Goal: Task Accomplishment & Management: Manage account settings

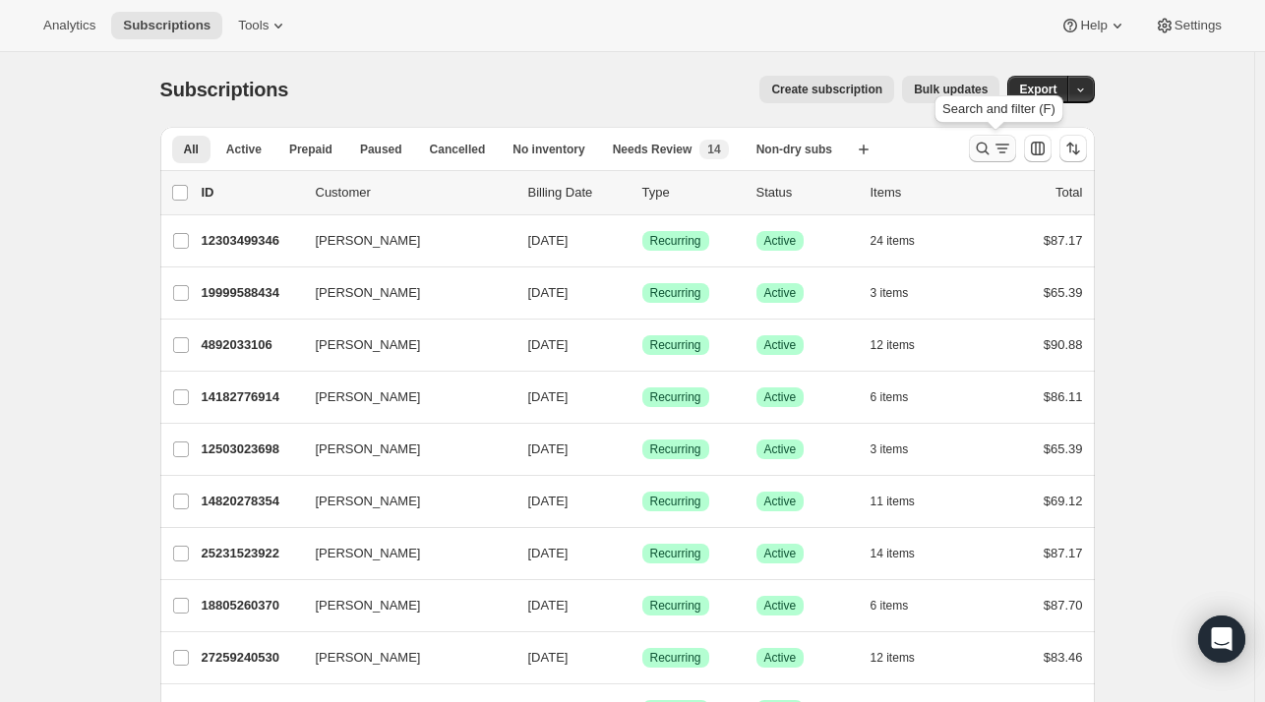
click at [978, 139] on icon "Search and filter results" at bounding box center [983, 149] width 20 height 20
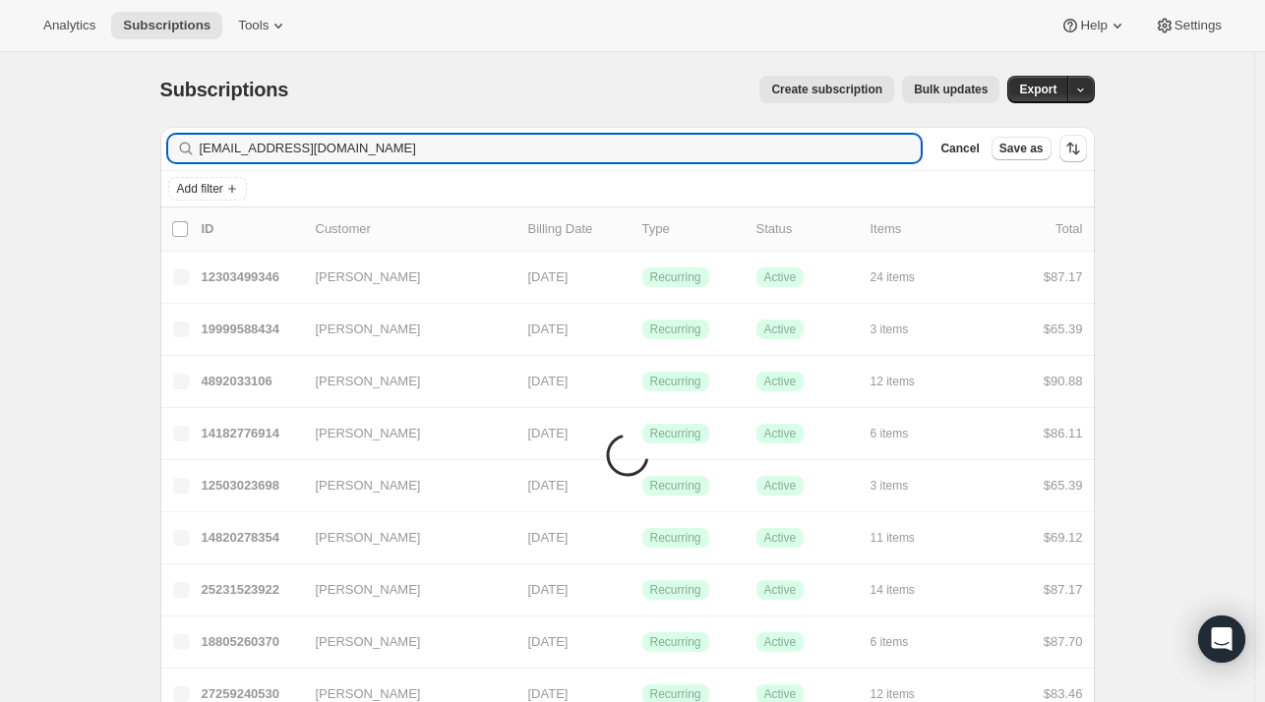
type input "gbirdseye@gmail.com"
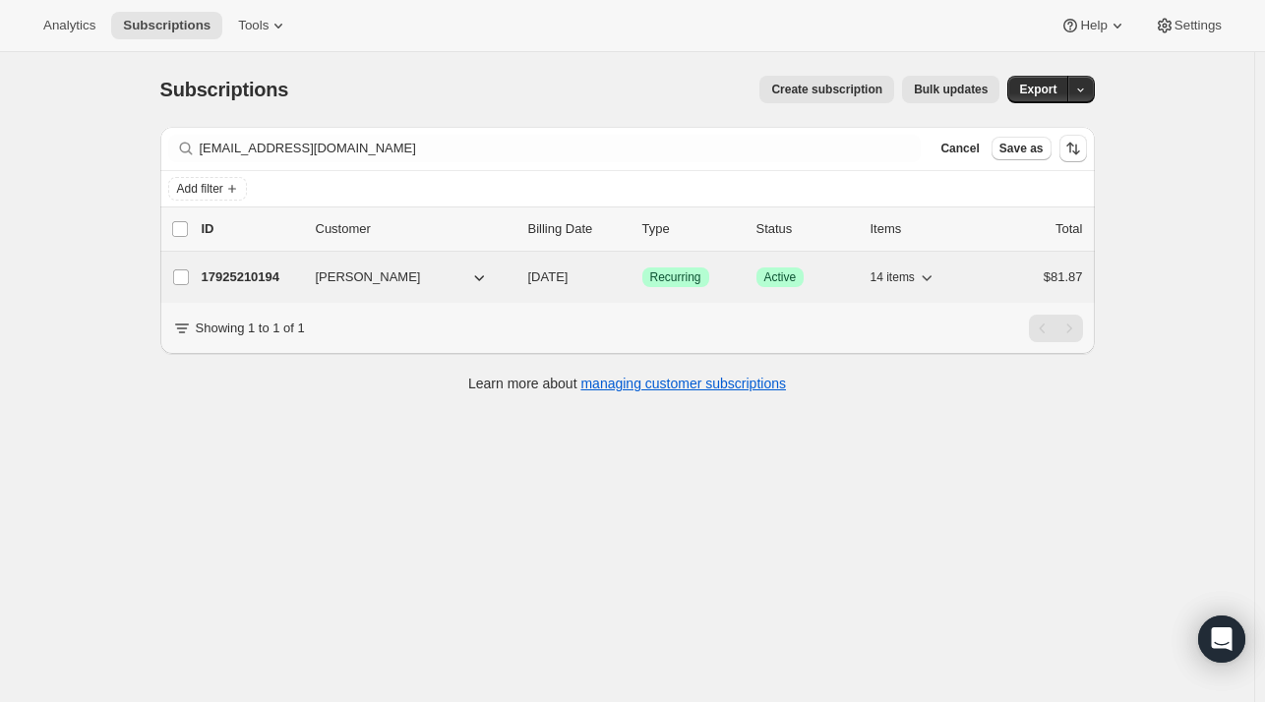
click at [257, 270] on p "17925210194" at bounding box center [251, 277] width 98 height 20
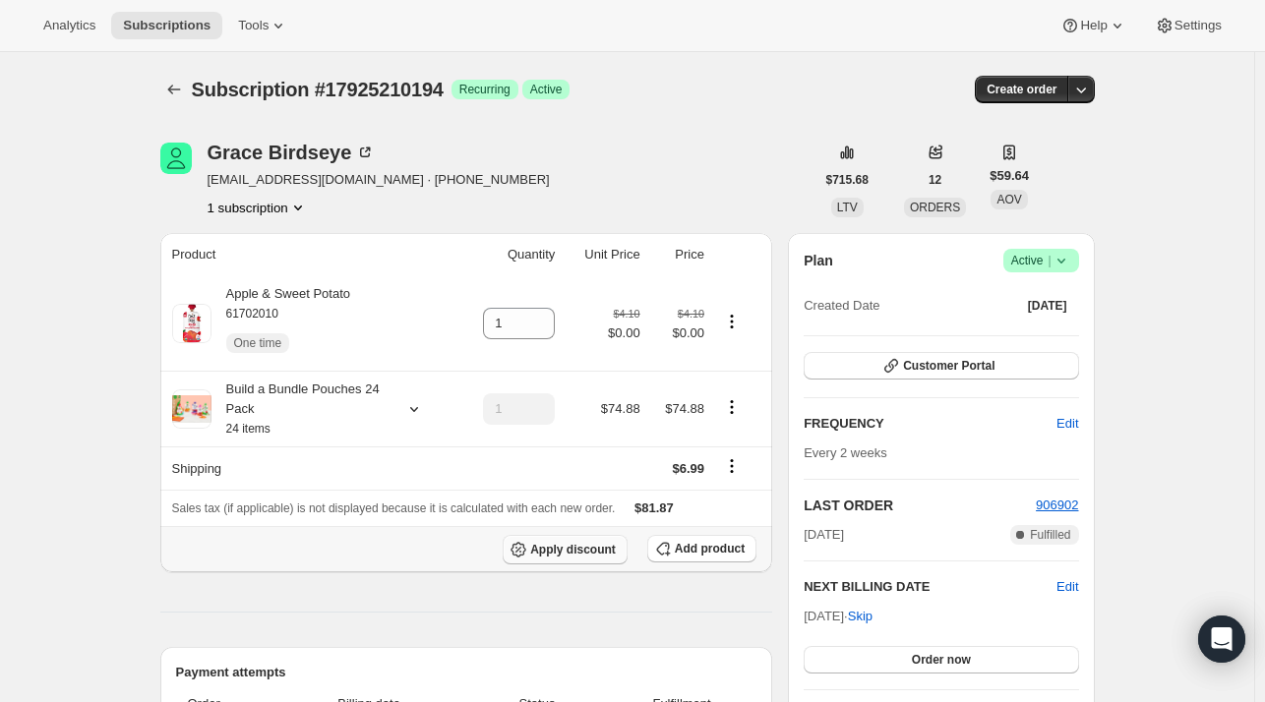
click at [582, 551] on span "Apply discount" at bounding box center [573, 550] width 86 height 16
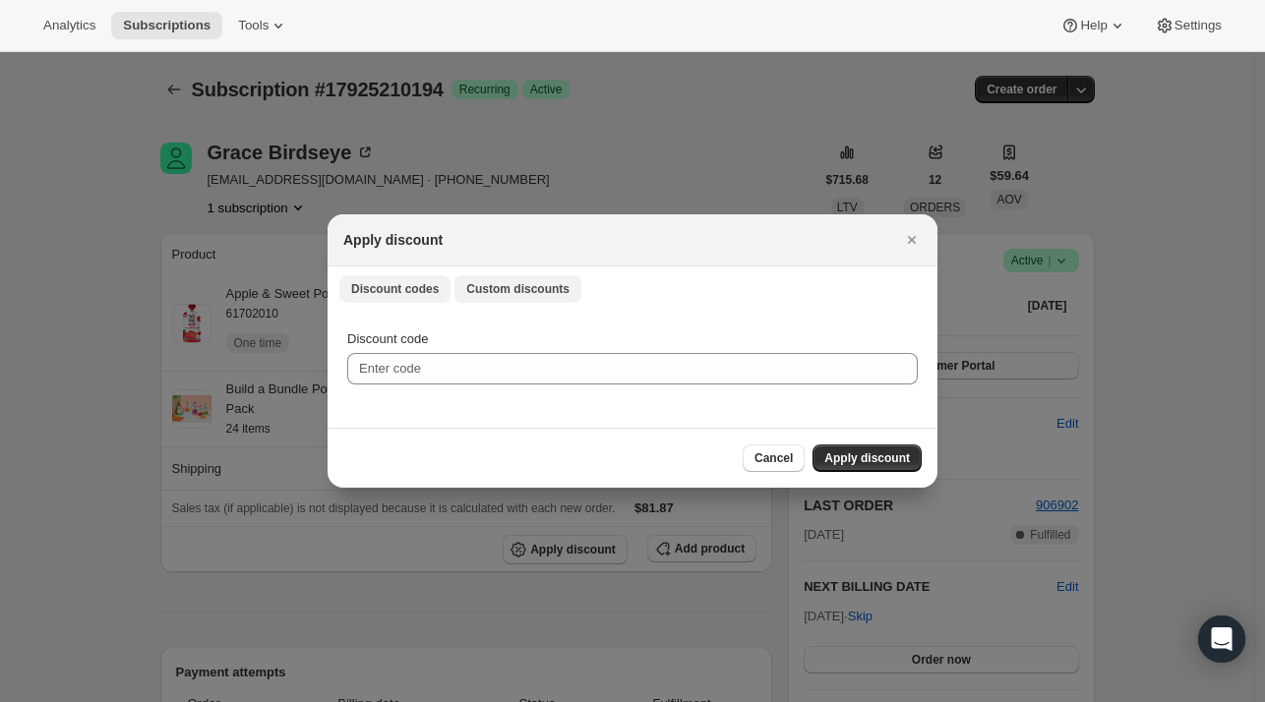
click at [526, 287] on span "Custom discounts" at bounding box center [517, 289] width 103 height 16
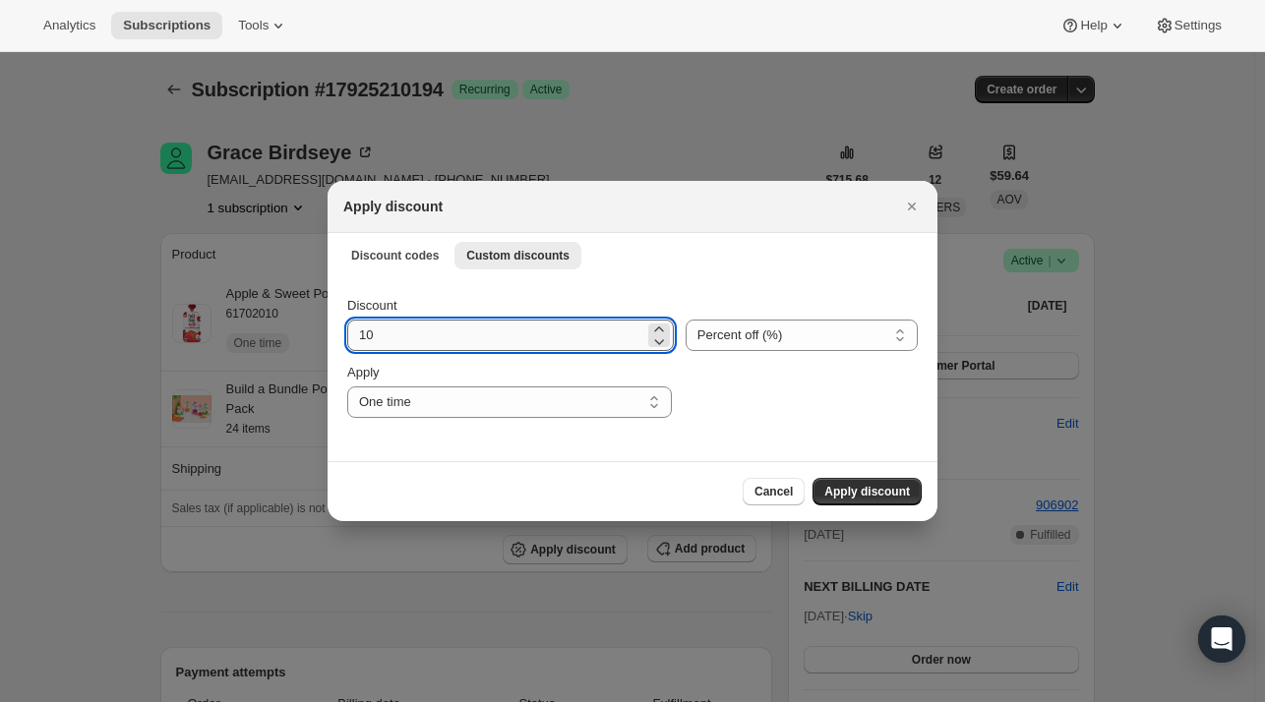
click at [458, 327] on input "10" at bounding box center [495, 335] width 297 height 31
type input "15"
click at [865, 484] on span "Apply discount" at bounding box center [867, 492] width 86 height 16
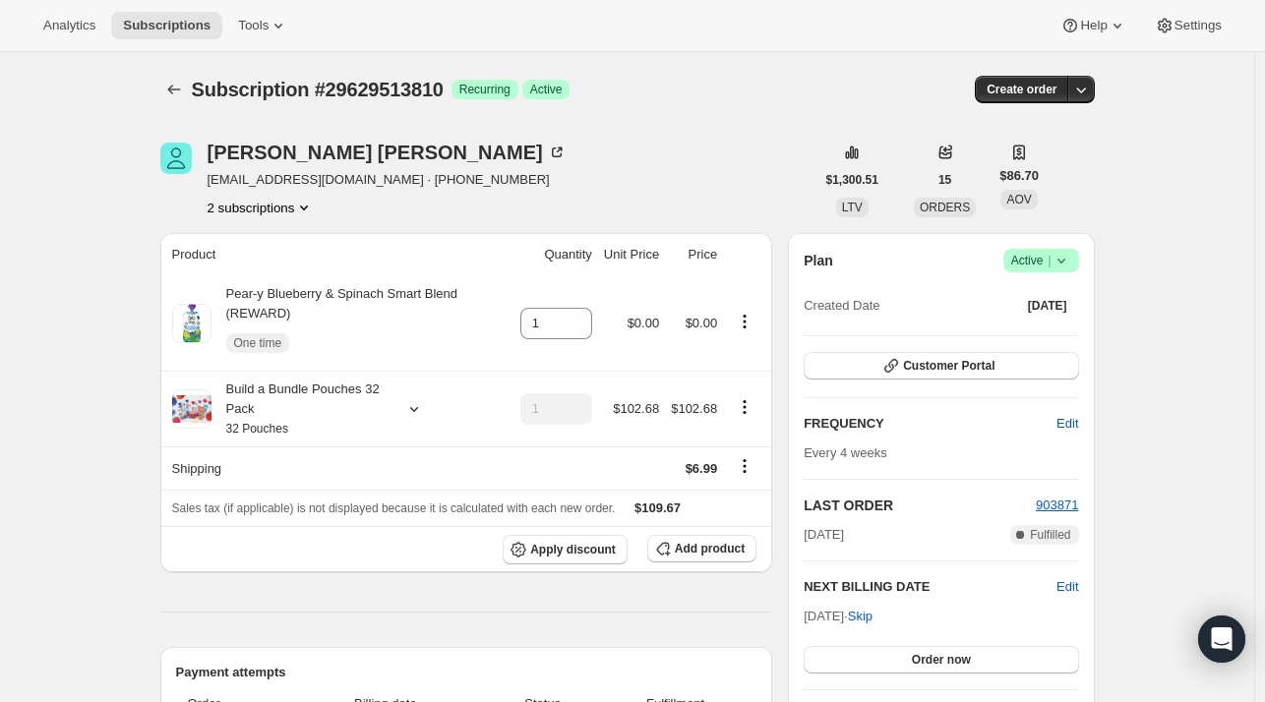
click at [265, 212] on button "2 subscriptions" at bounding box center [261, 208] width 107 height 20
click at [268, 249] on span "15724052562" at bounding box center [237, 243] width 79 height 15
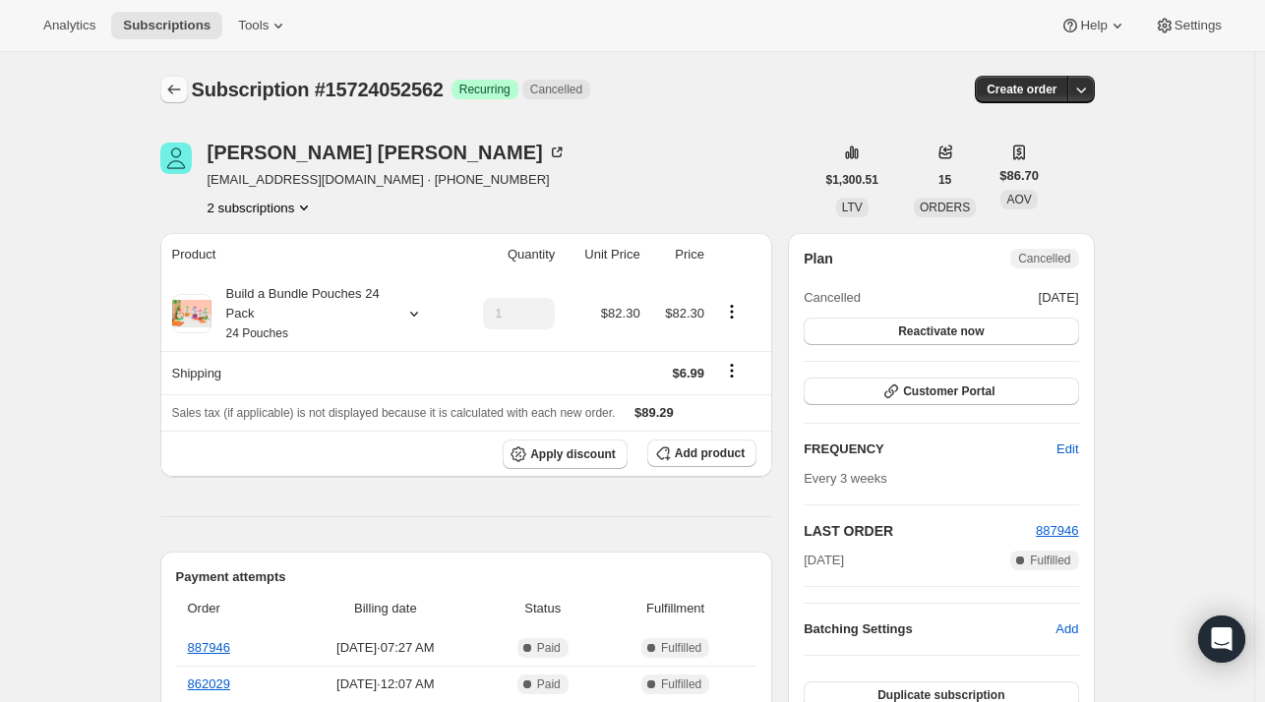
click at [184, 87] on icon "Subscriptions" at bounding box center [174, 90] width 20 height 20
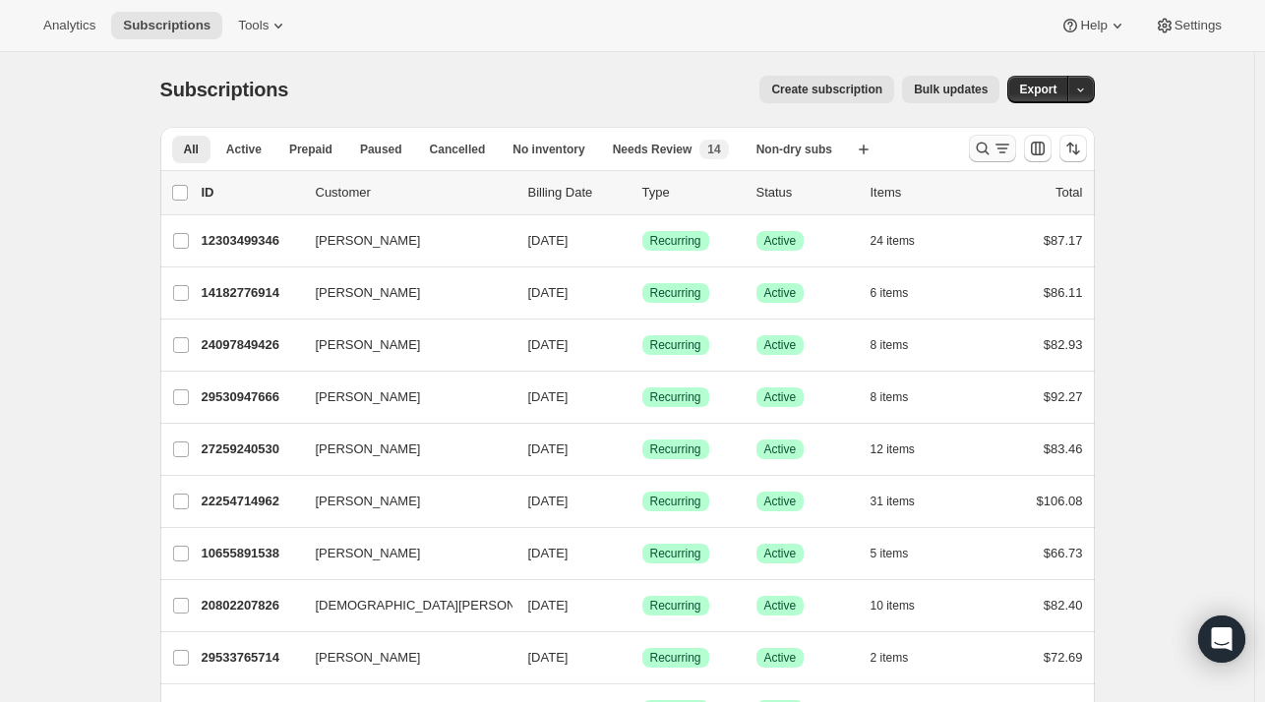
click at [983, 158] on button "Search and filter results" at bounding box center [992, 149] width 47 height 28
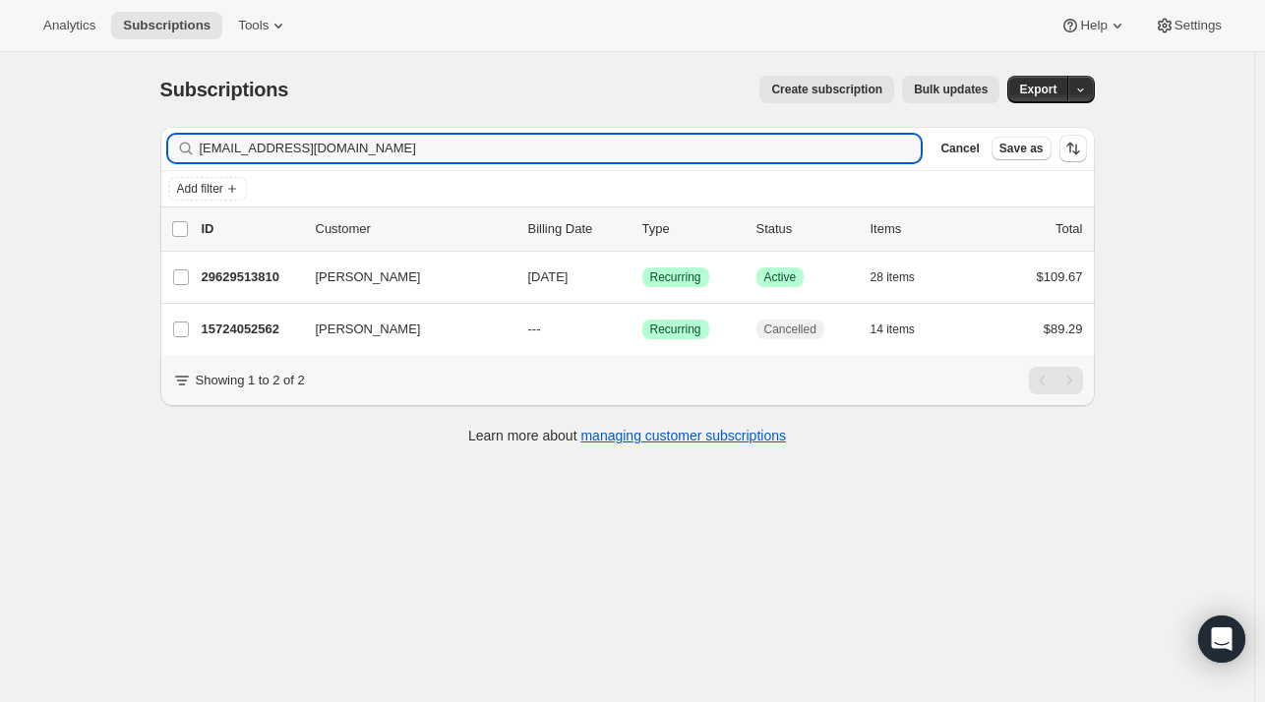
drag, startPoint x: 461, startPoint y: 150, endPoint x: 187, endPoint y: 154, distance: 274.4
click at [187, 154] on div "[EMAIL_ADDRESS][DOMAIN_NAME] Clear" at bounding box center [544, 149] width 753 height 28
type input "[EMAIL_ADDRESS][DOMAIN_NAME]"
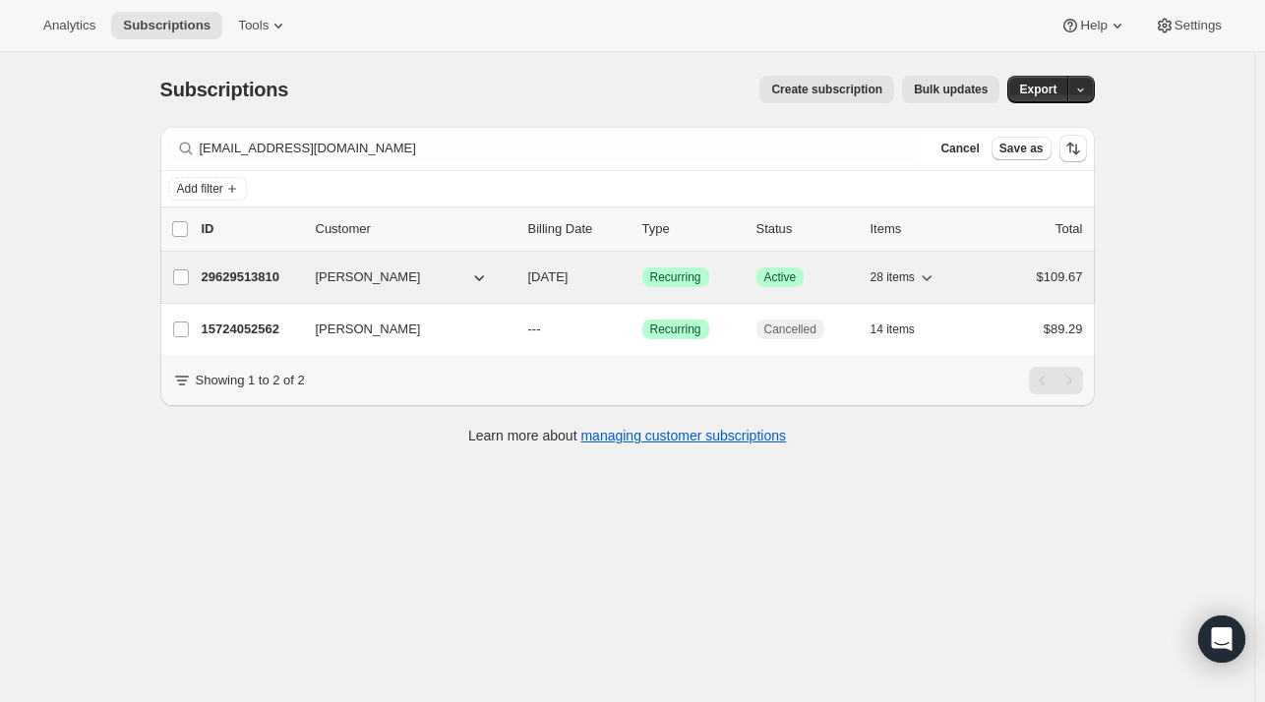
click at [236, 286] on div "29629513810 [PERSON_NAME] [DATE] Success Recurring Success Active 28 items $109…" at bounding box center [642, 278] width 881 height 28
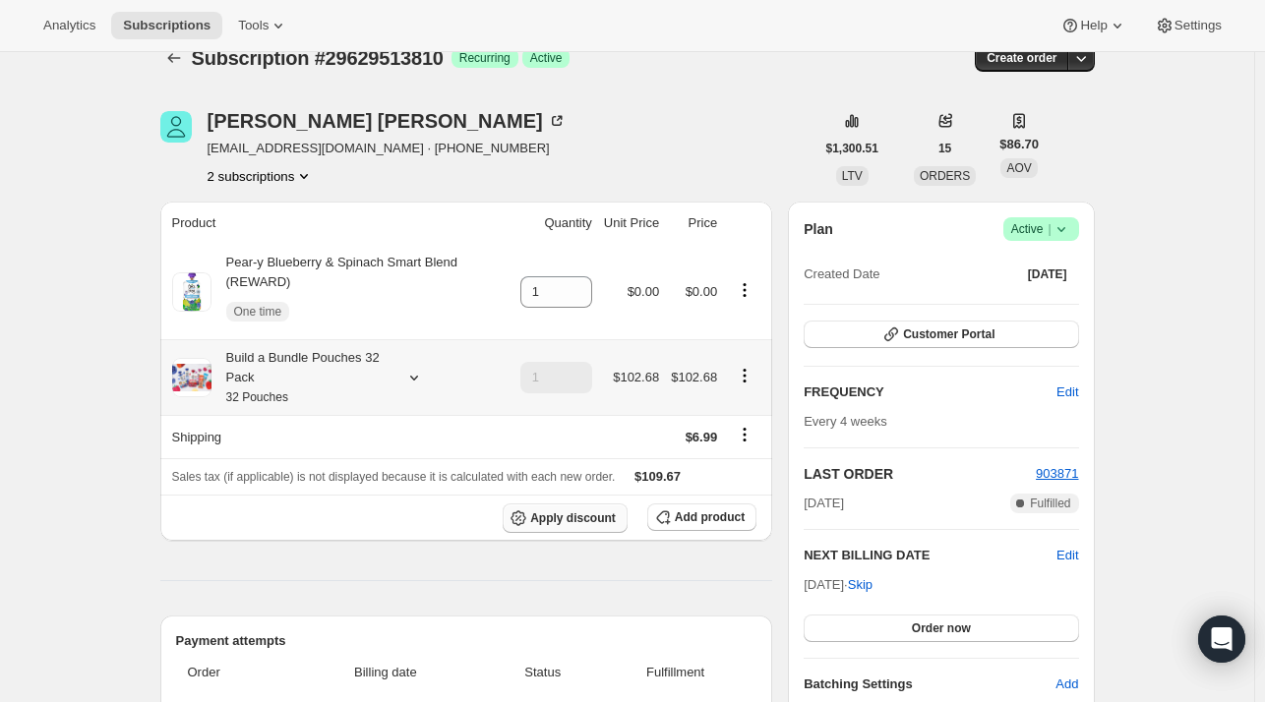
scroll to position [20, 0]
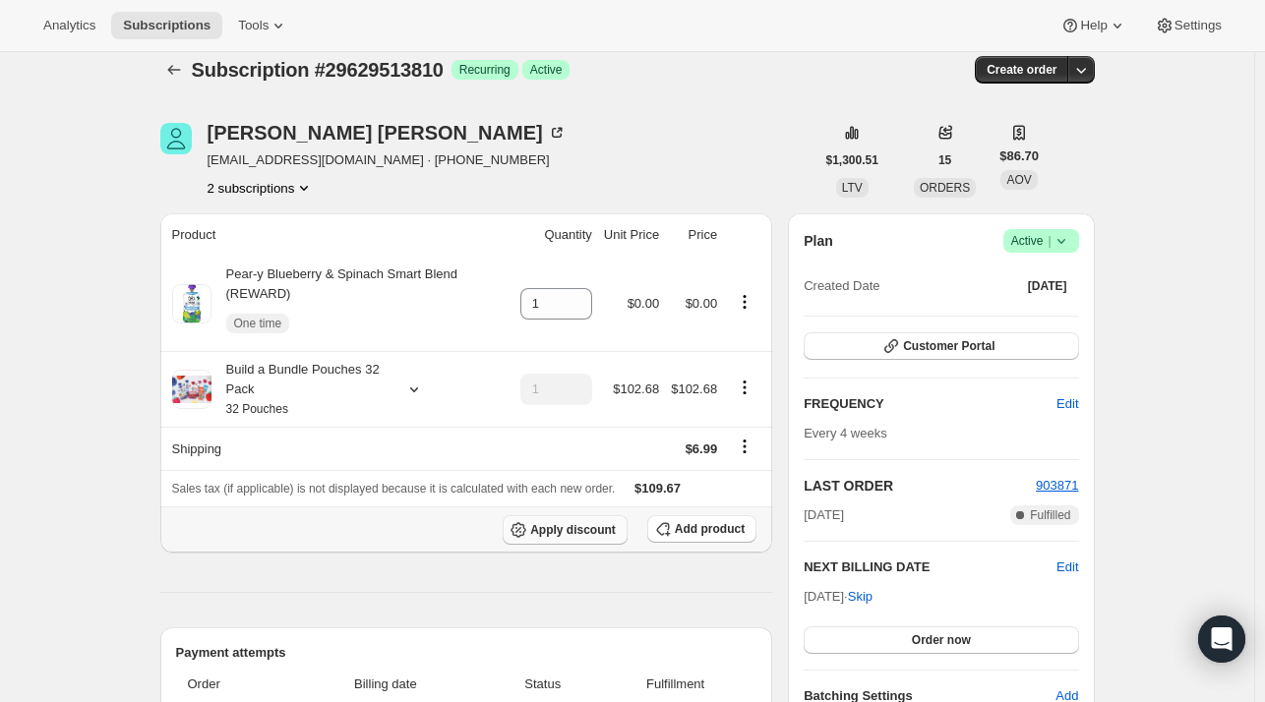
click at [602, 527] on span "Apply discount" at bounding box center [573, 530] width 86 height 16
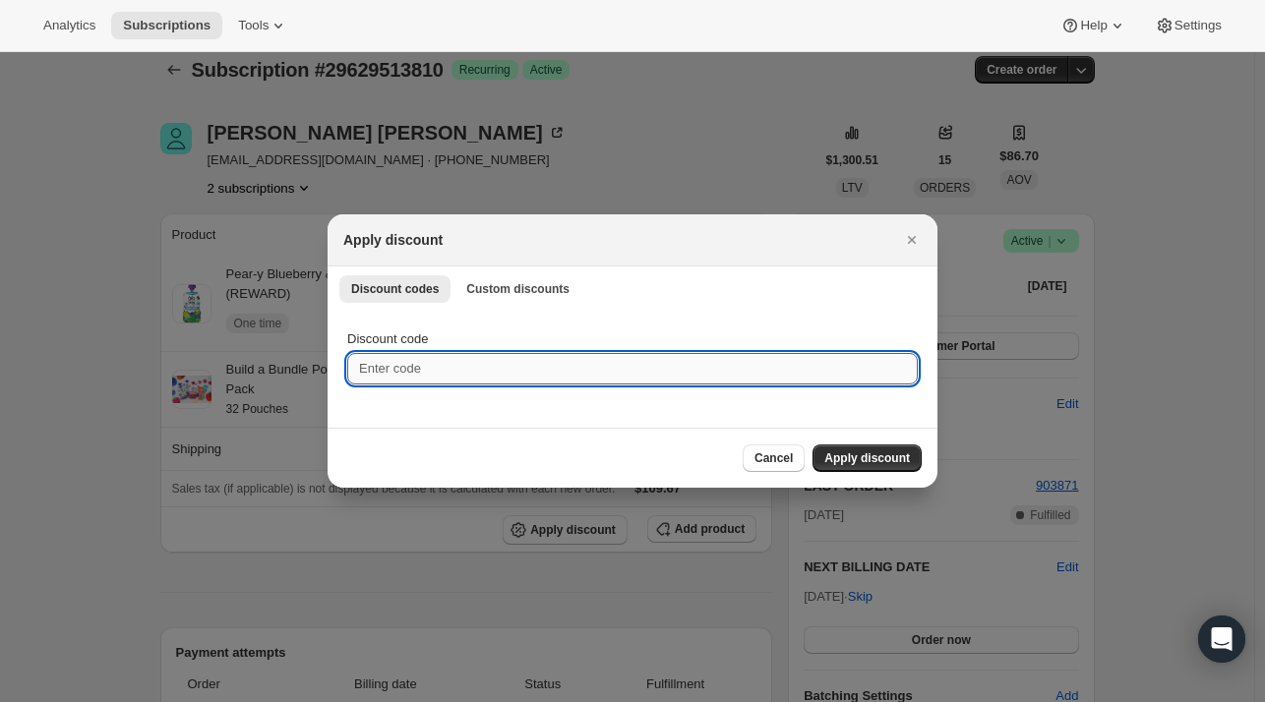
click at [474, 358] on input "Discount code" at bounding box center [632, 368] width 570 height 31
type input "b"
type input "nextbox25"
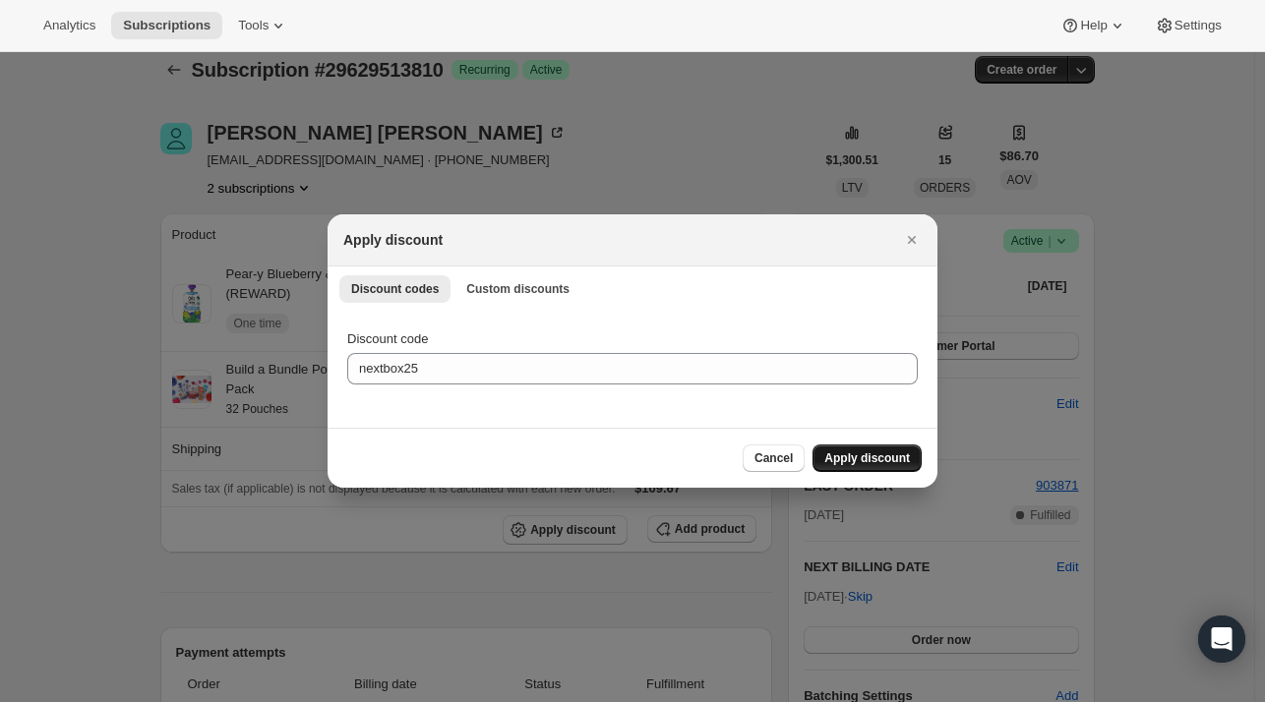
click at [849, 455] on span "Apply discount" at bounding box center [867, 458] width 86 height 16
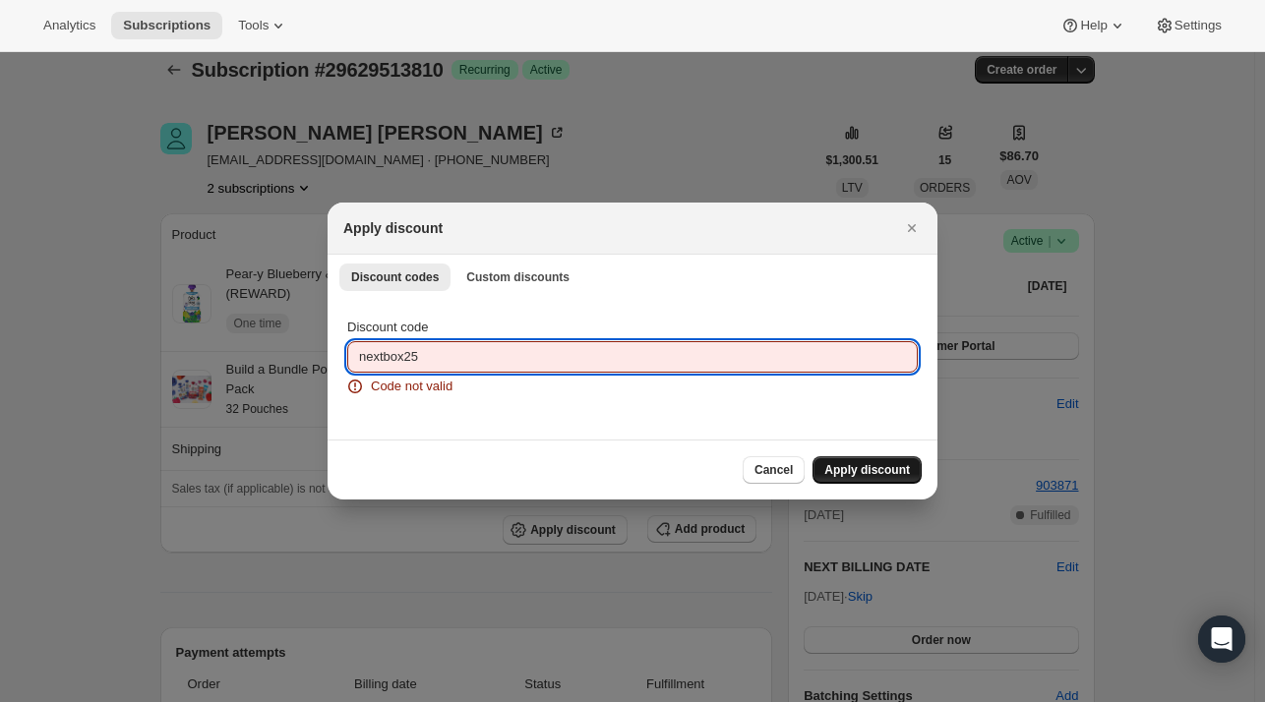
click at [445, 354] on input "nextbox25" at bounding box center [632, 356] width 570 height 31
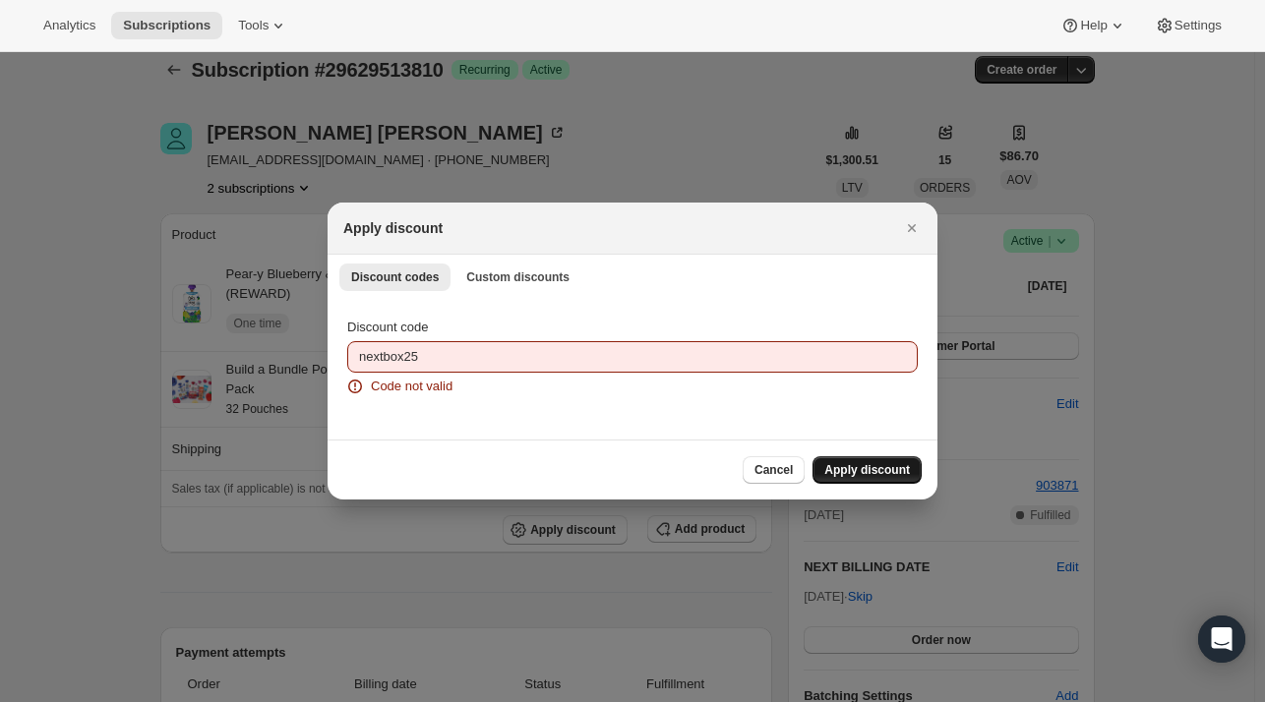
click at [924, 229] on div "Apply discount" at bounding box center [632, 229] width 610 height 52
click at [901, 229] on button "Close" at bounding box center [912, 228] width 28 height 28
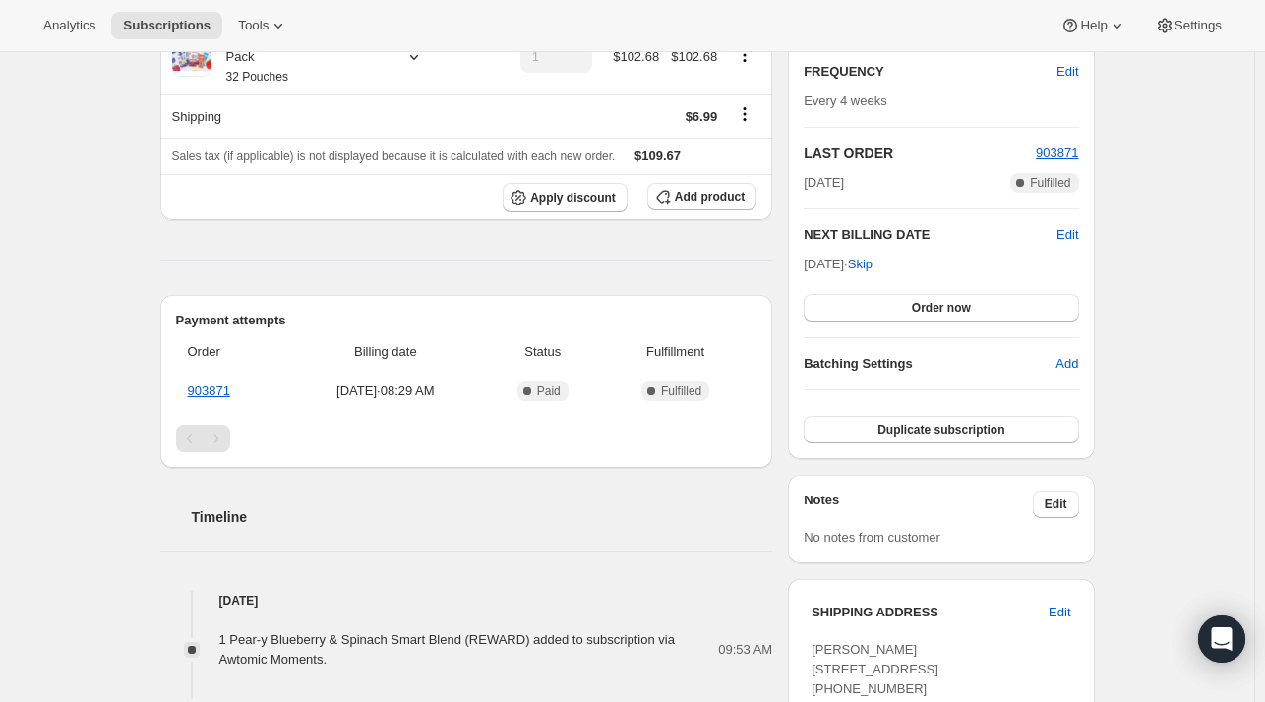
scroll to position [216, 0]
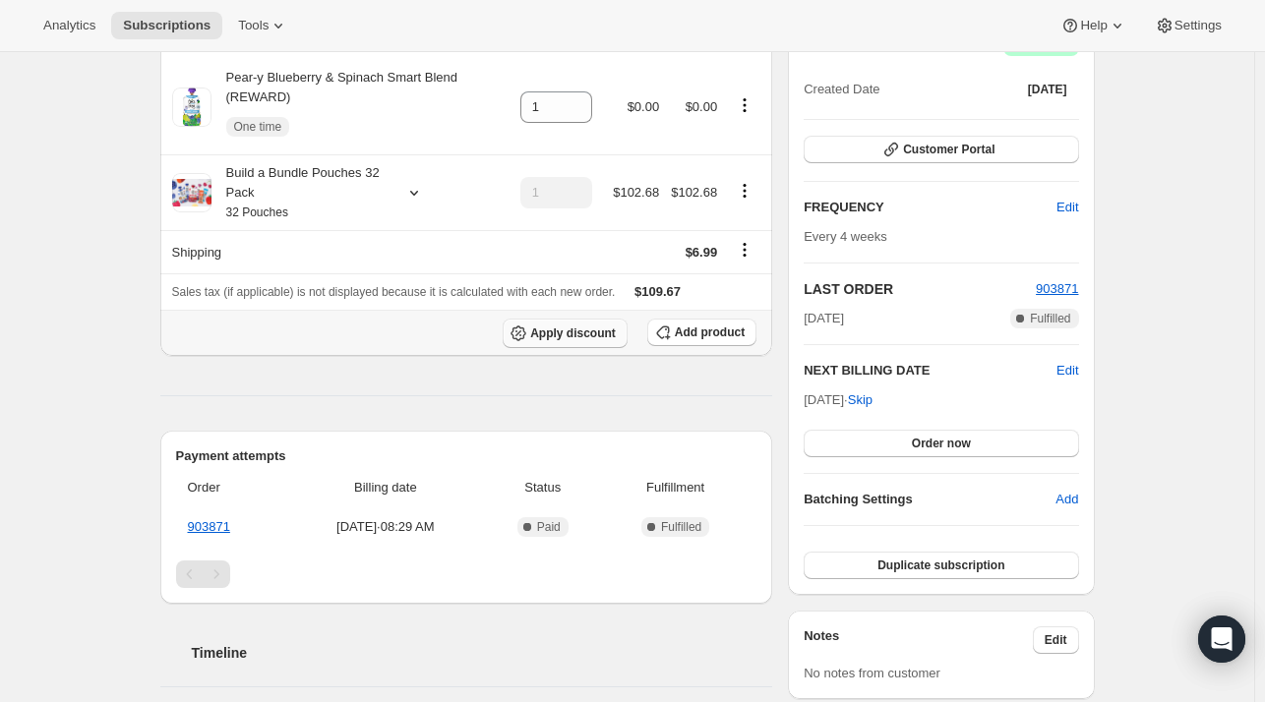
click at [551, 329] on span "Apply discount" at bounding box center [573, 334] width 86 height 16
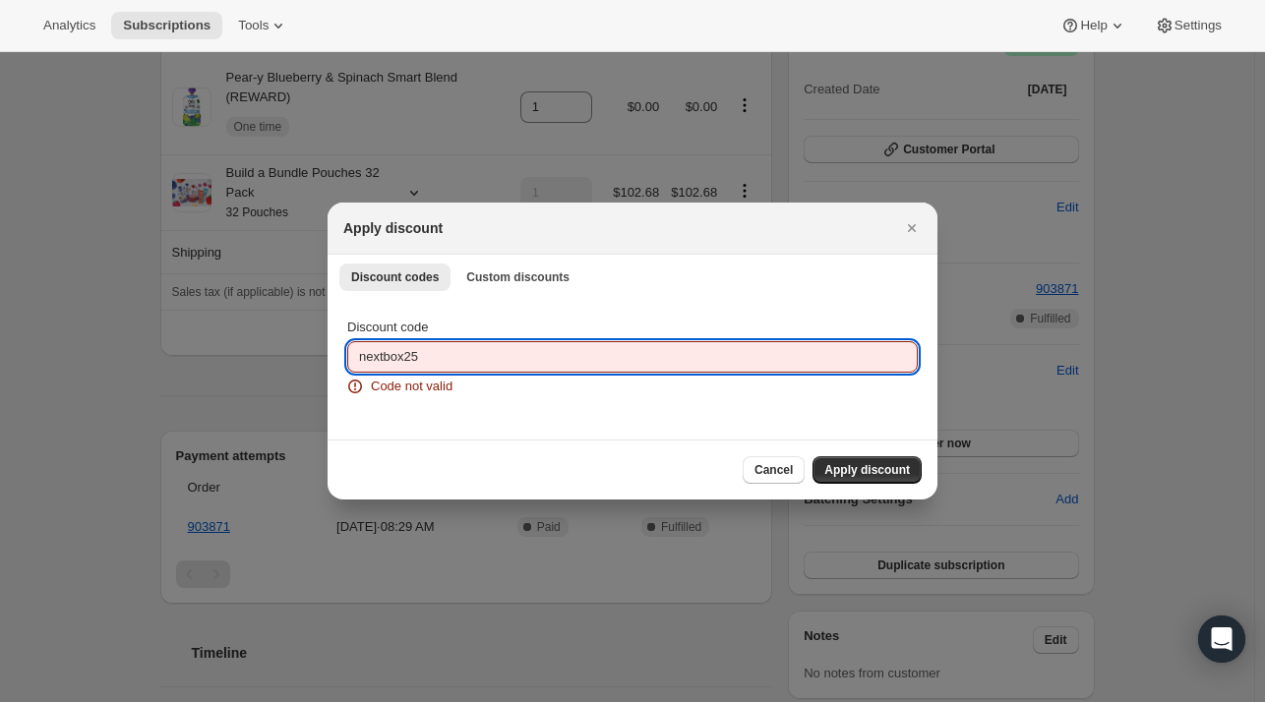
click at [550, 369] on input "nextbox25" at bounding box center [632, 356] width 570 height 31
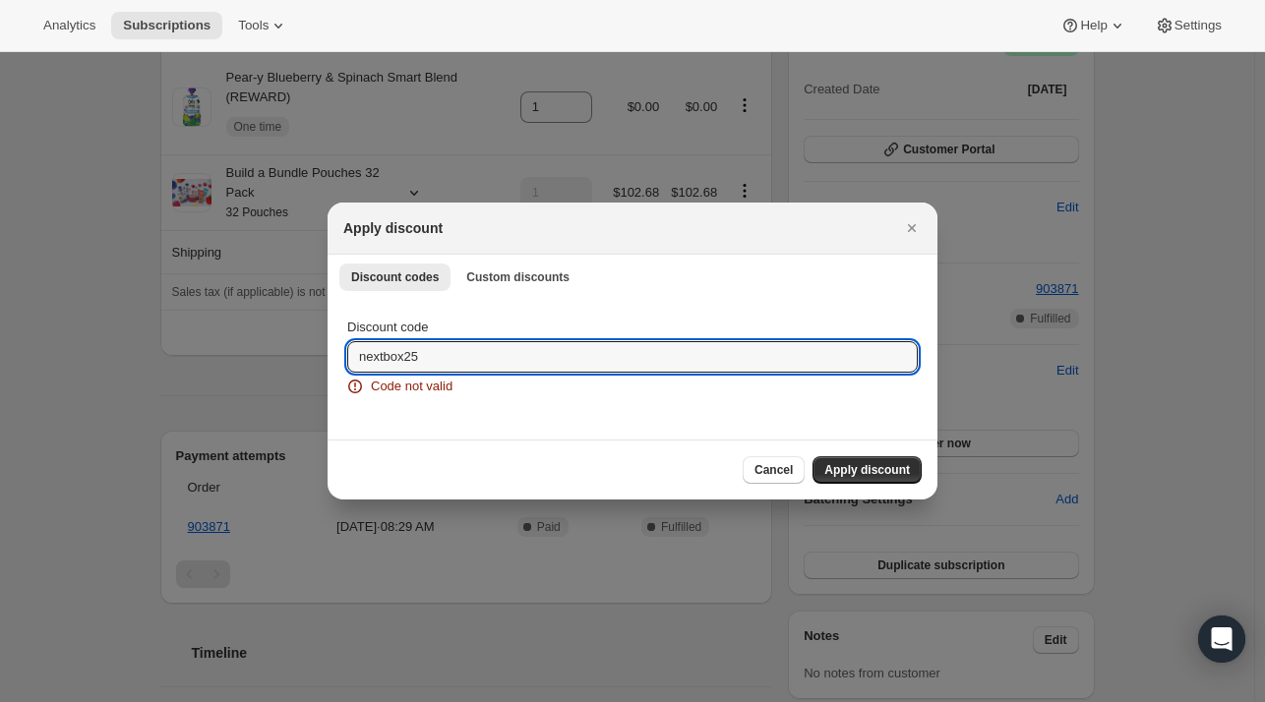
drag, startPoint x: 503, startPoint y: 359, endPoint x: 110, endPoint y: 305, distance: 396.1
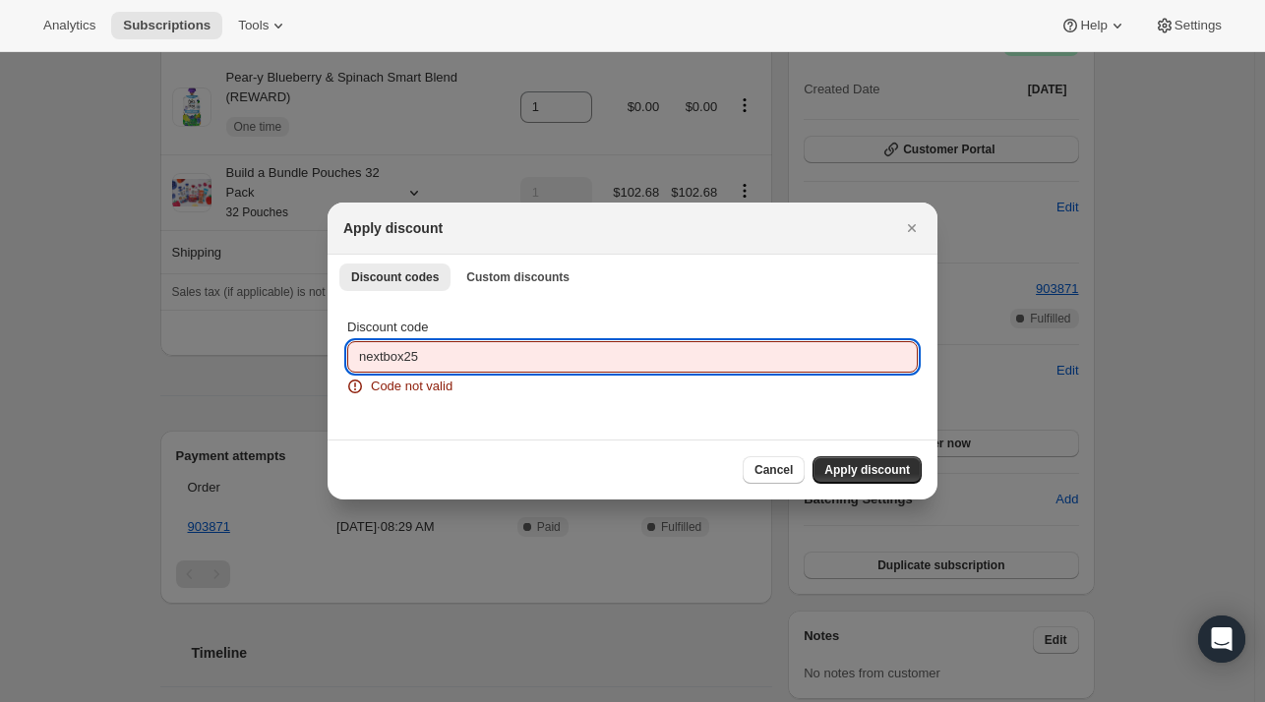
click at [496, 364] on input "nextbox25" at bounding box center [632, 356] width 570 height 31
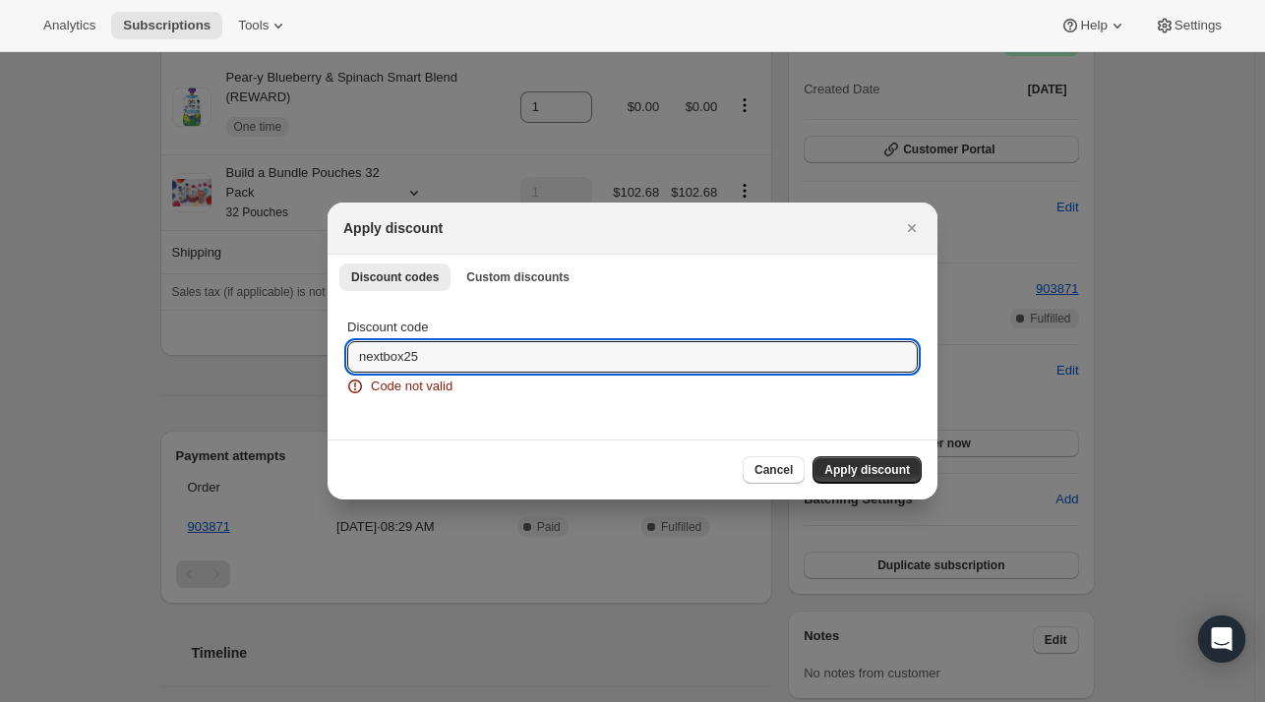
drag, startPoint x: 452, startPoint y: 362, endPoint x: 307, endPoint y: 362, distance: 145.5
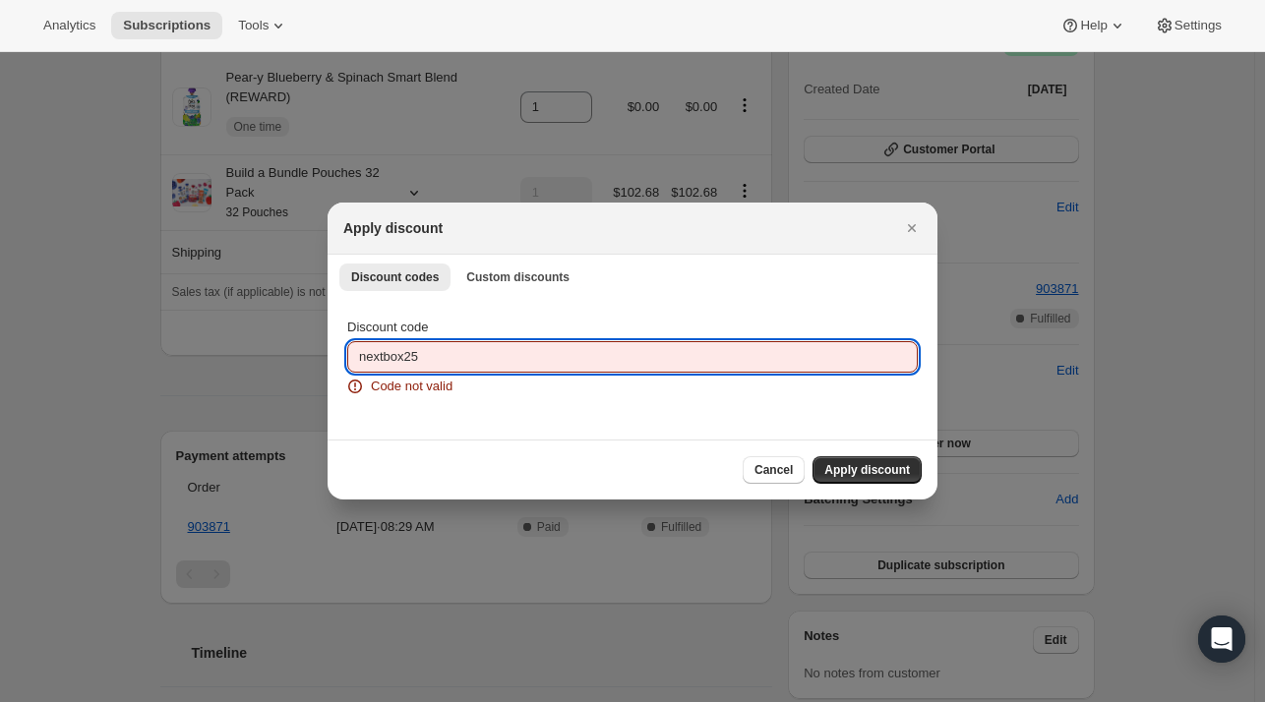
paste input "NEXTBOX"
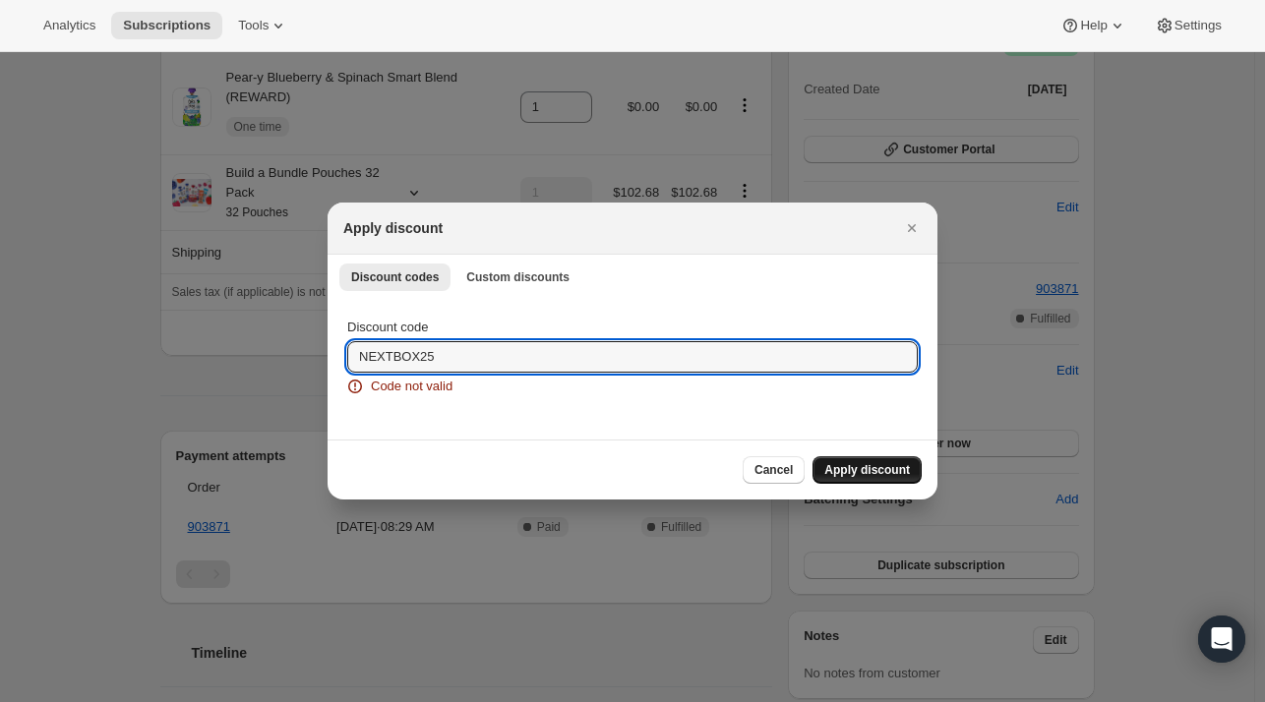
type input "NEXTBOX25"
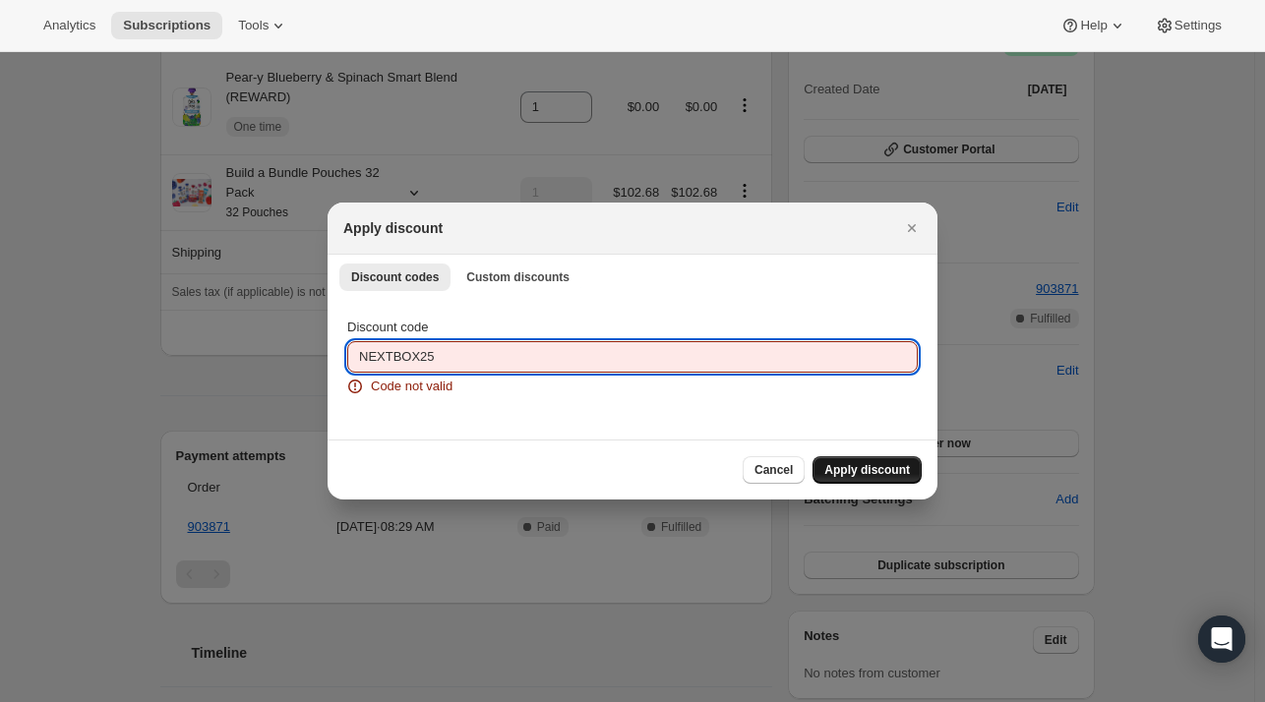
click at [852, 474] on span "Apply discount" at bounding box center [867, 470] width 86 height 16
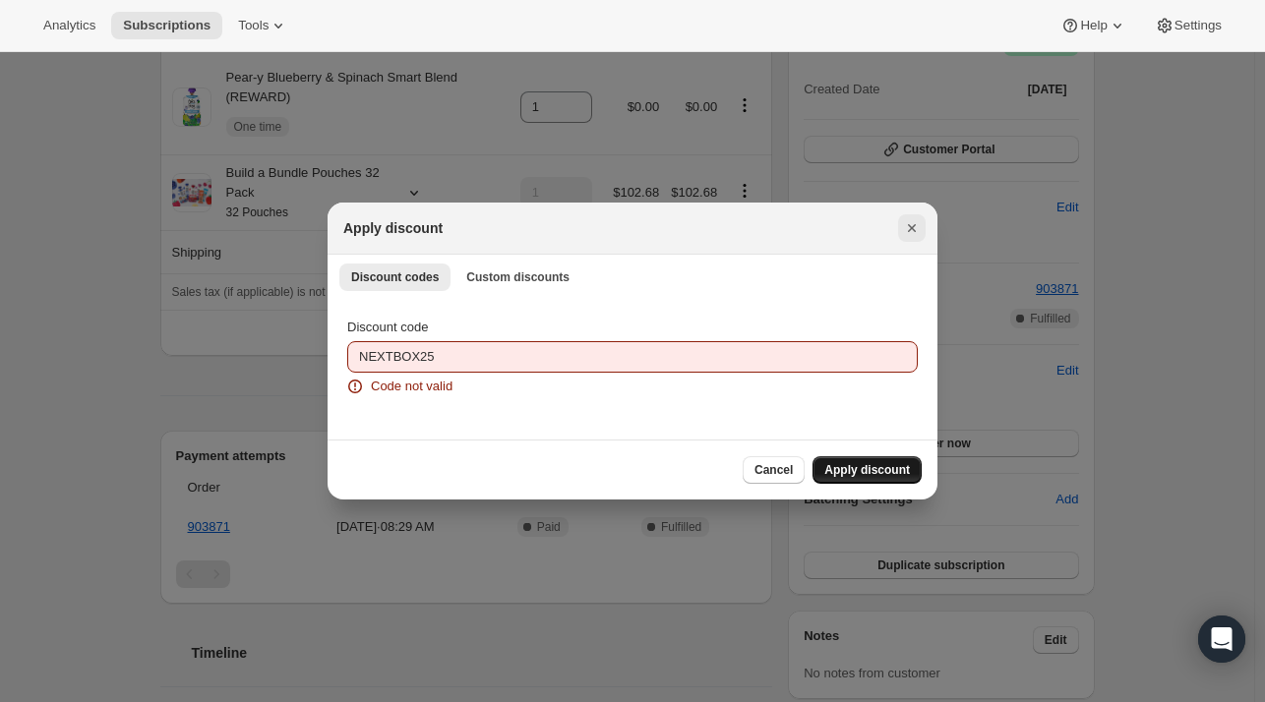
click at [914, 225] on icon "Close" at bounding box center [912, 228] width 20 height 20
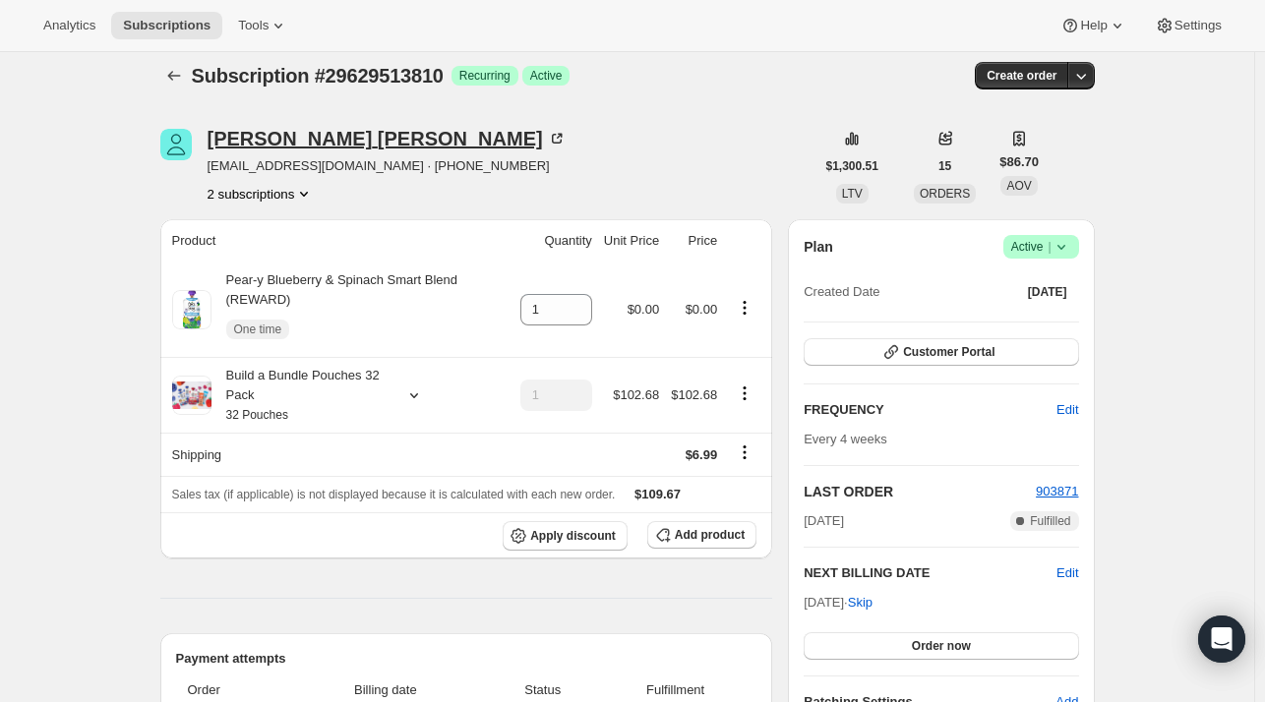
scroll to position [0, 0]
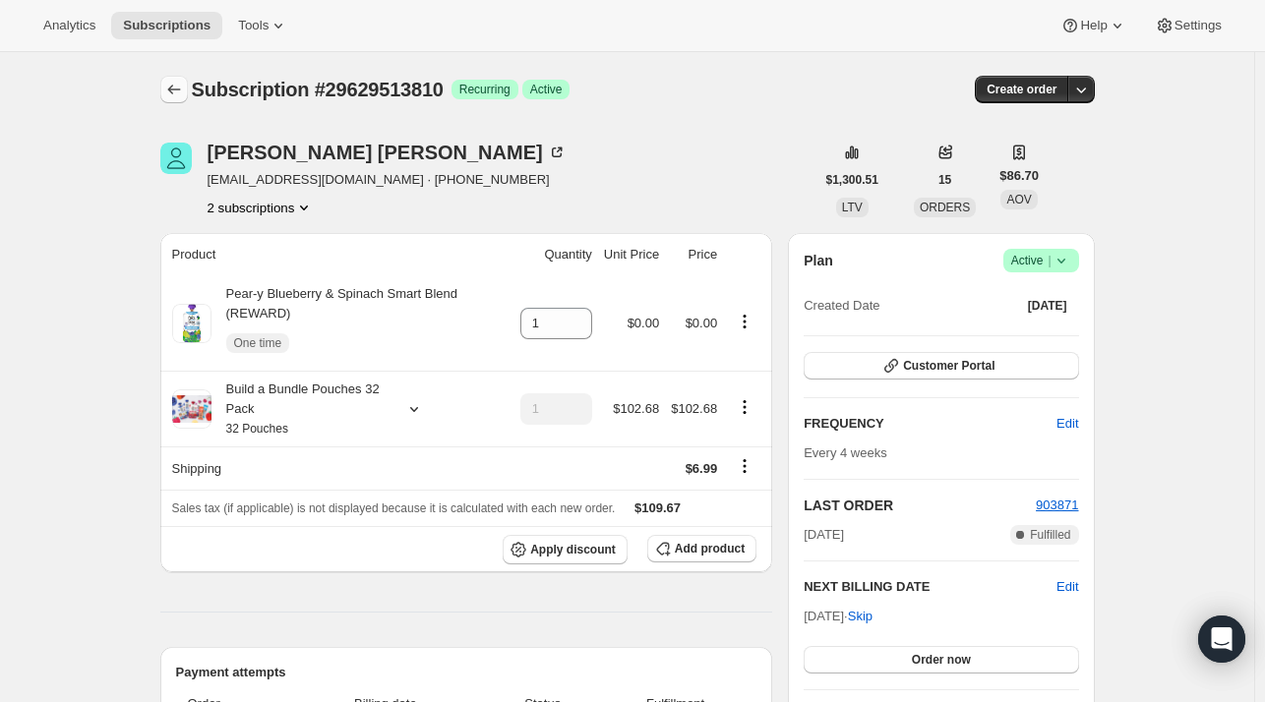
click at [181, 90] on icon "Subscriptions" at bounding box center [174, 90] width 20 height 20
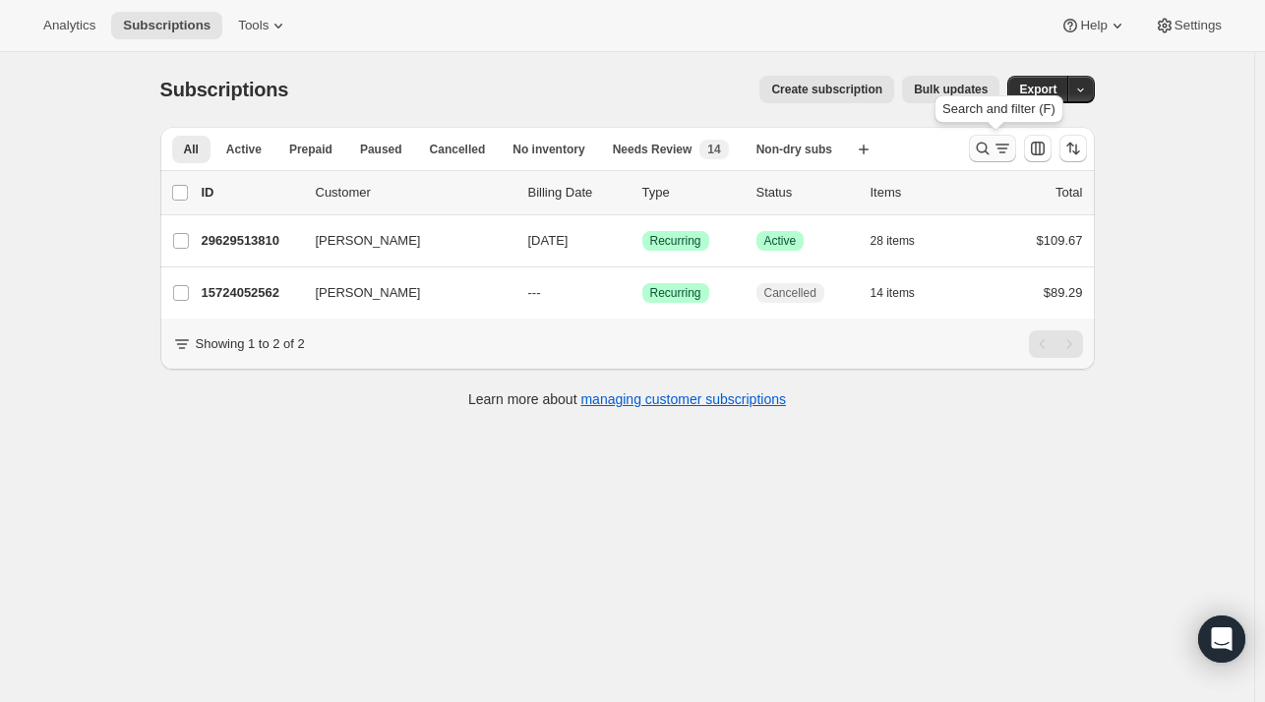
click at [991, 144] on icon "Search and filter results" at bounding box center [983, 149] width 20 height 20
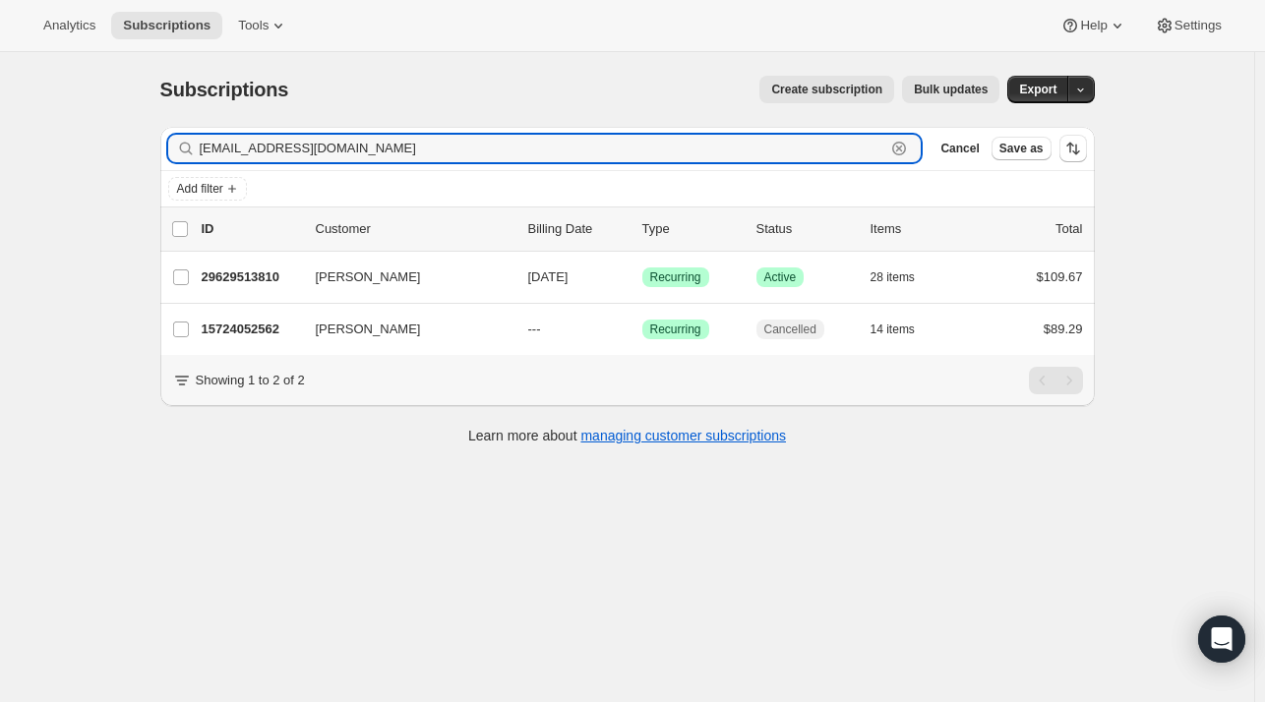
click at [906, 143] on icon "button" at bounding box center [899, 149] width 14 height 14
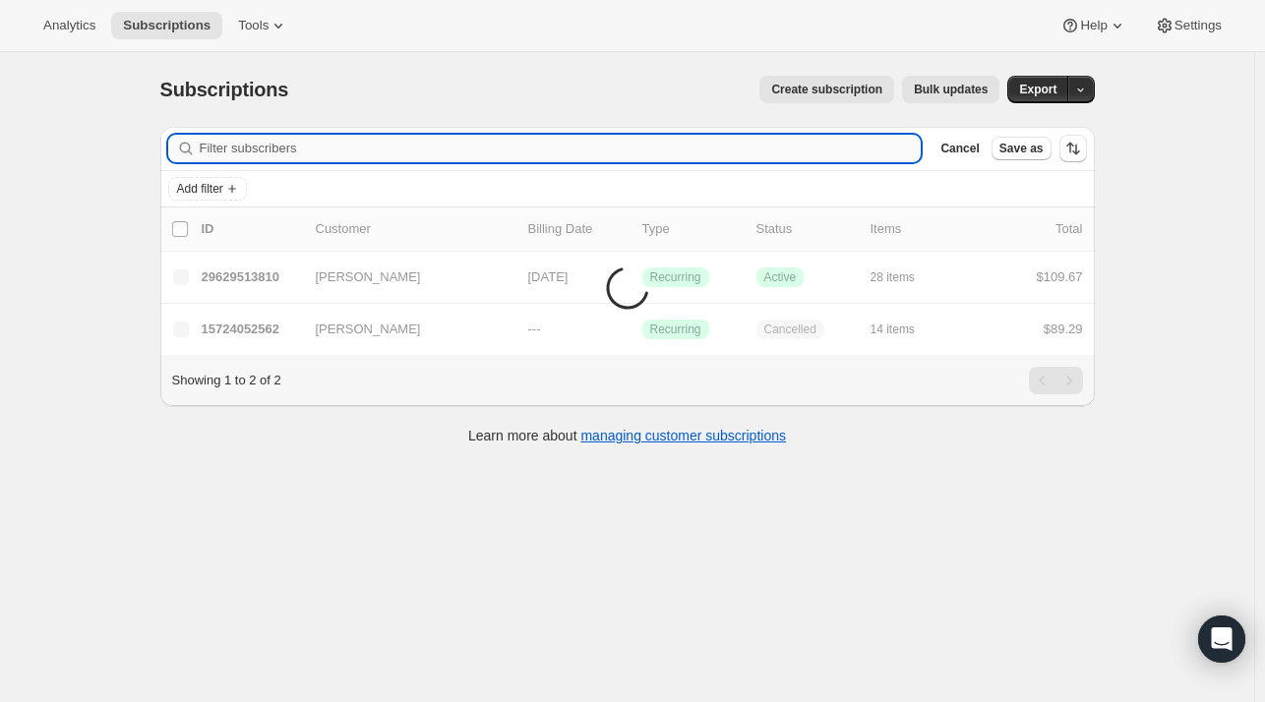
paste input "[EMAIL_ADDRESS][DOMAIN_NAME]"
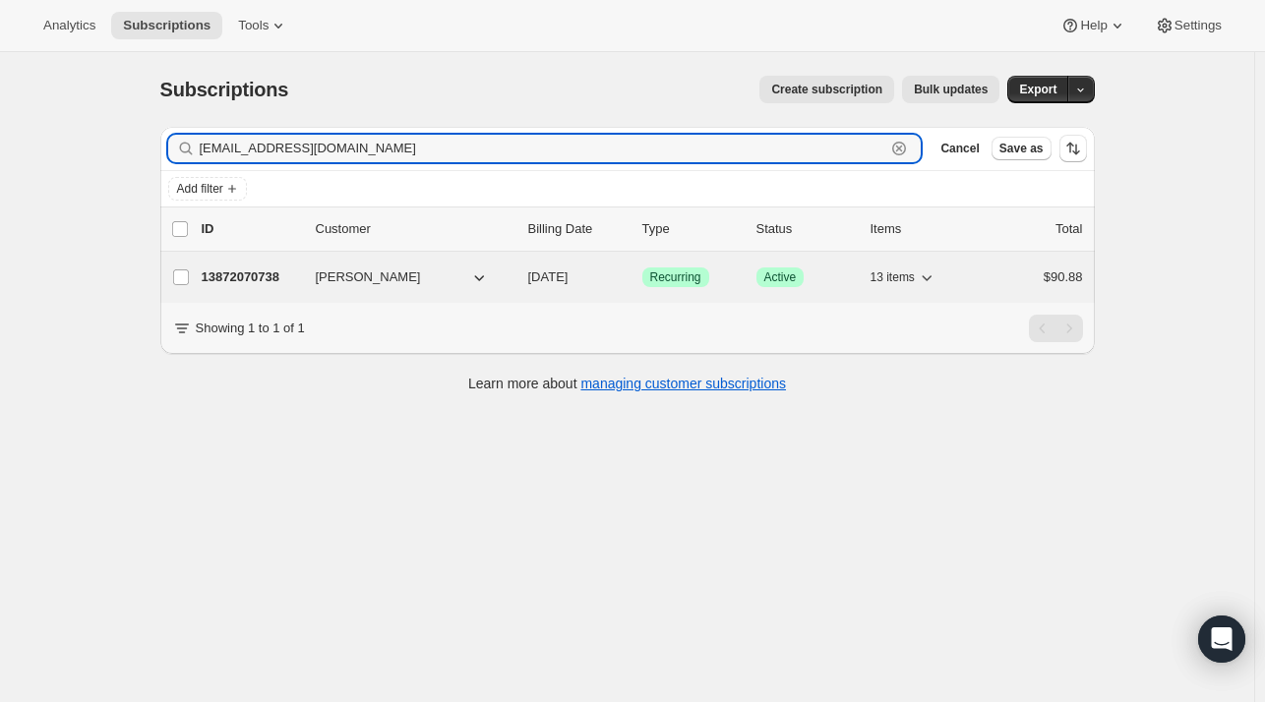
type input "[EMAIL_ADDRESS][DOMAIN_NAME]"
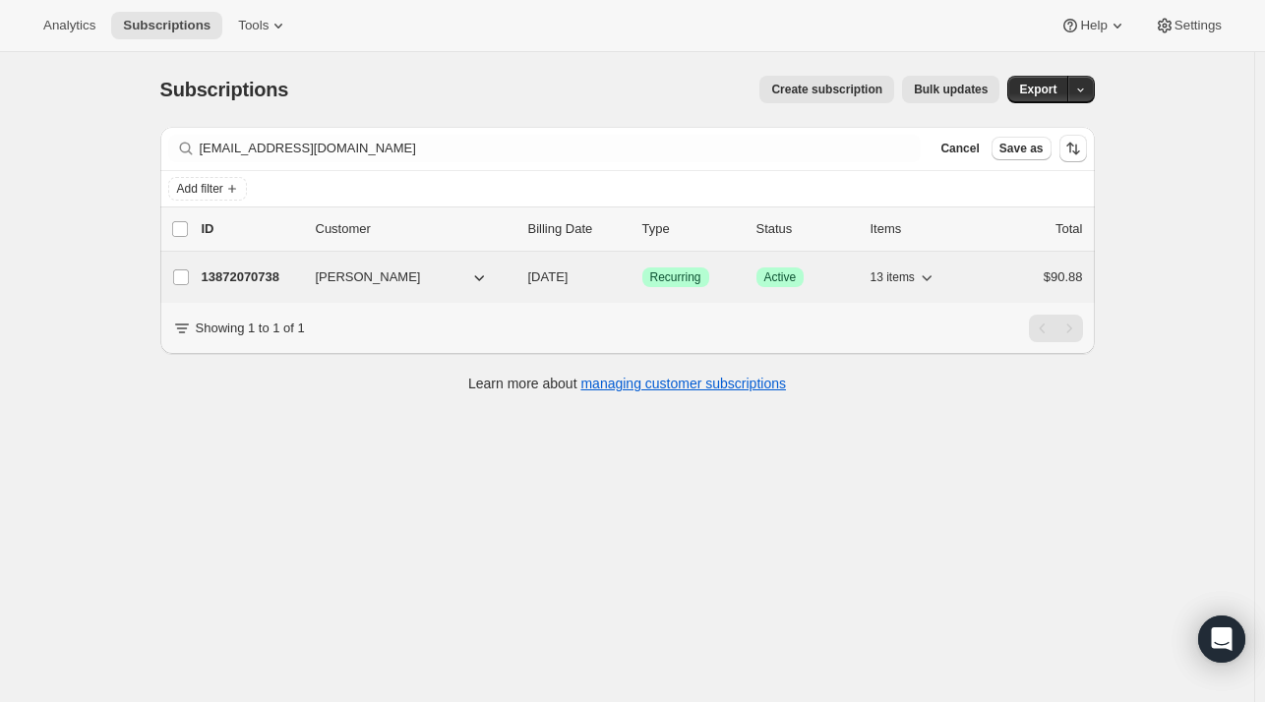
click at [271, 272] on p "13872070738" at bounding box center [251, 277] width 98 height 20
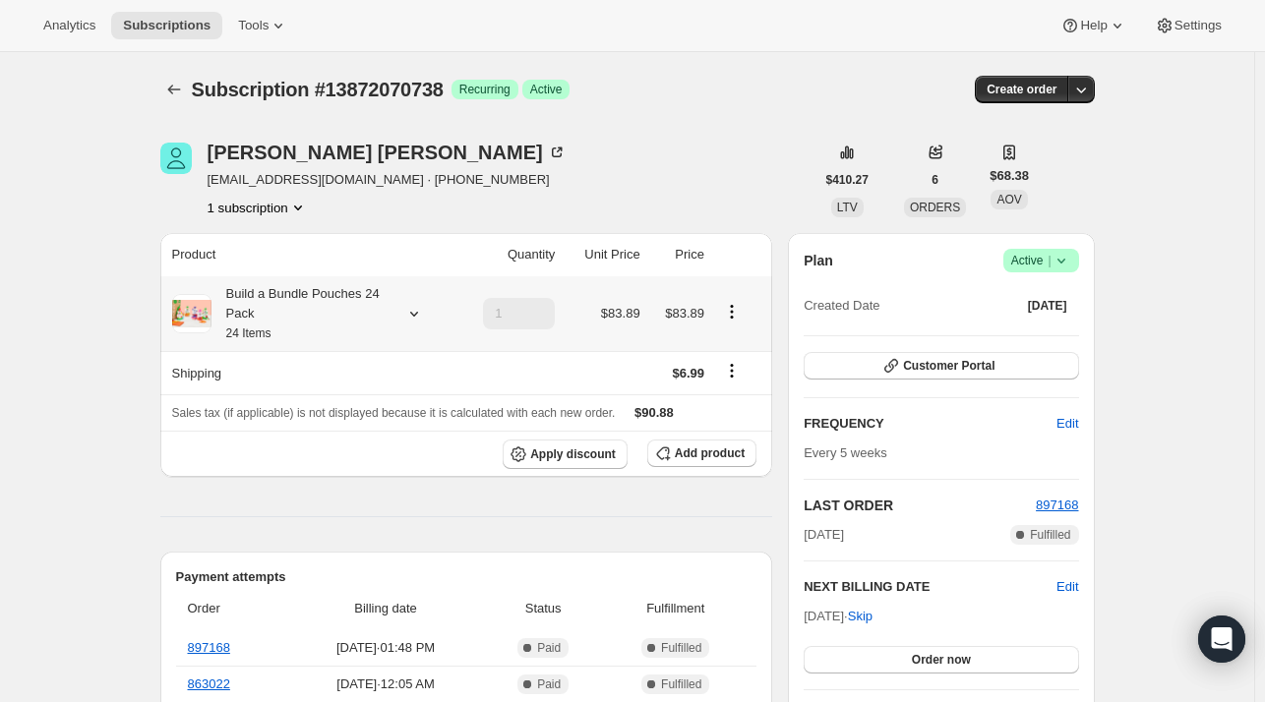
click at [417, 306] on icon at bounding box center [414, 314] width 20 height 20
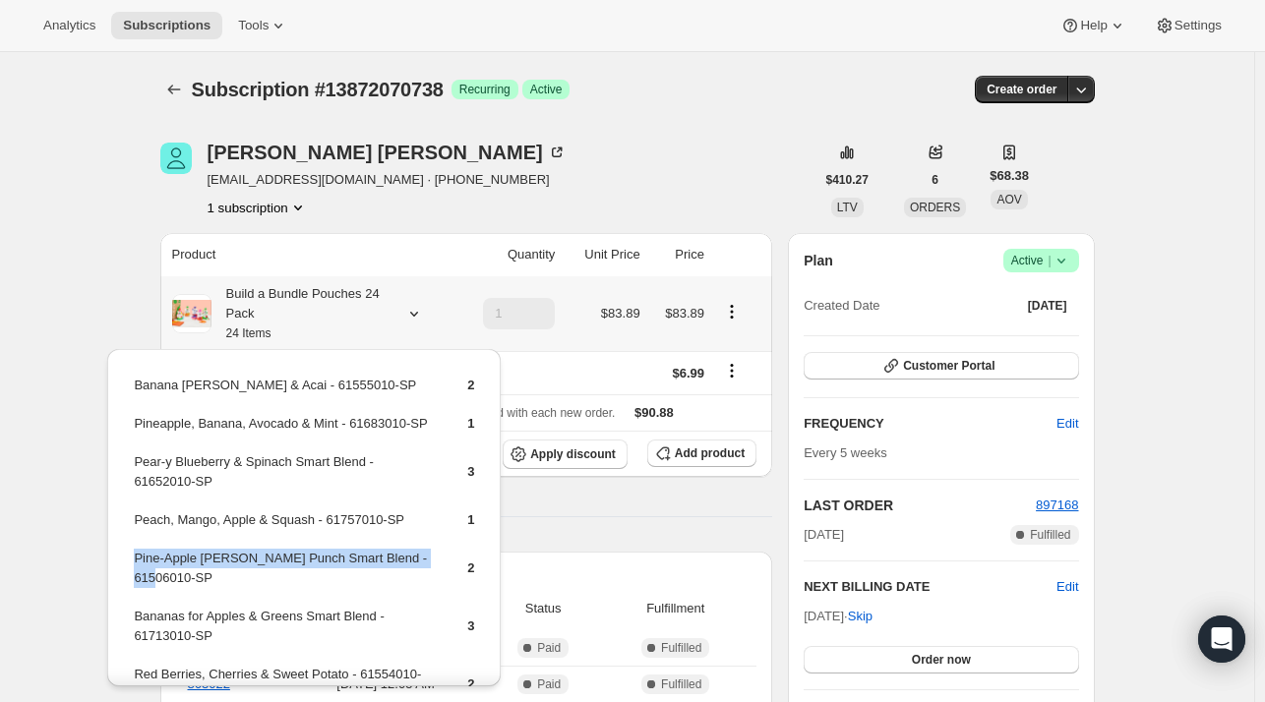
drag, startPoint x: 160, startPoint y: 577, endPoint x: 134, endPoint y: 562, distance: 30.9
click at [134, 562] on td "Pine-Apple [PERSON_NAME] Punch Smart Blend - 61506010-SP" at bounding box center [283, 576] width 301 height 56
copy td "Pine-Apple [PERSON_NAME] Punch Smart Blend - 61506010-SP"
click at [684, 449] on span "Add product" at bounding box center [710, 453] width 70 height 16
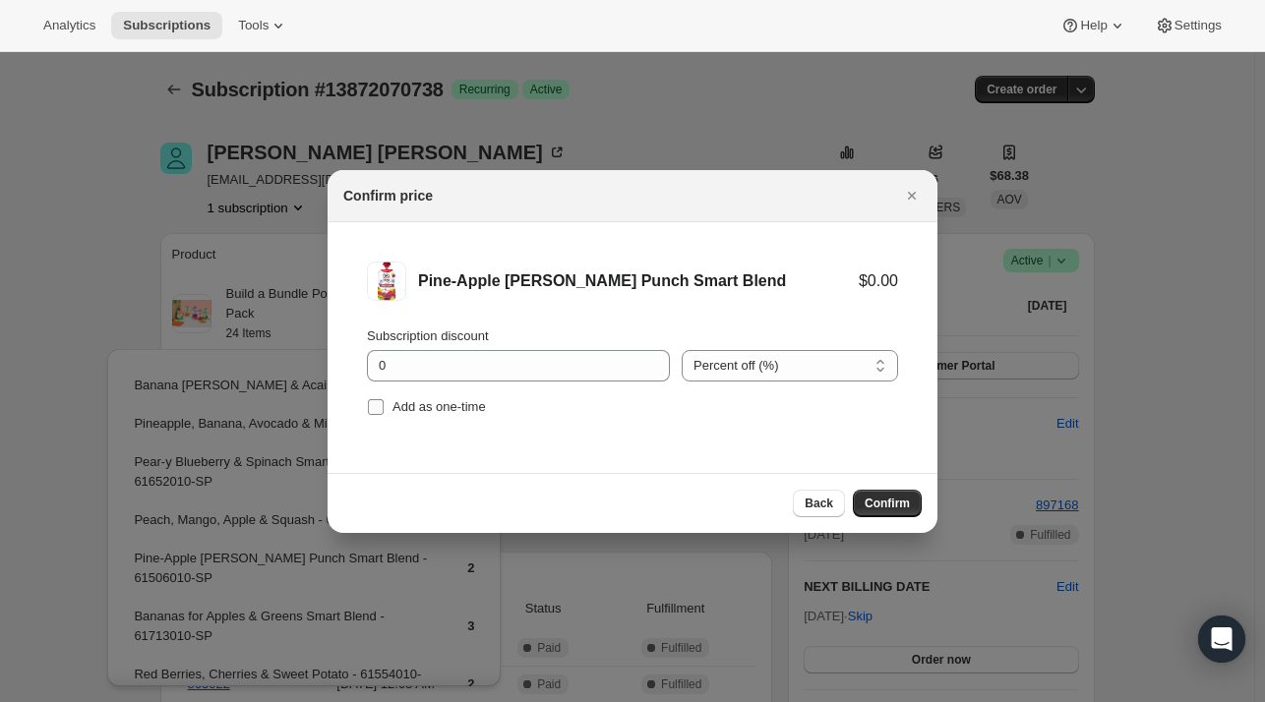
click at [422, 411] on span "Add as one-time" at bounding box center [438, 406] width 93 height 15
click at [384, 411] on input "Add as one-time" at bounding box center [376, 407] width 16 height 16
checkbox input "true"
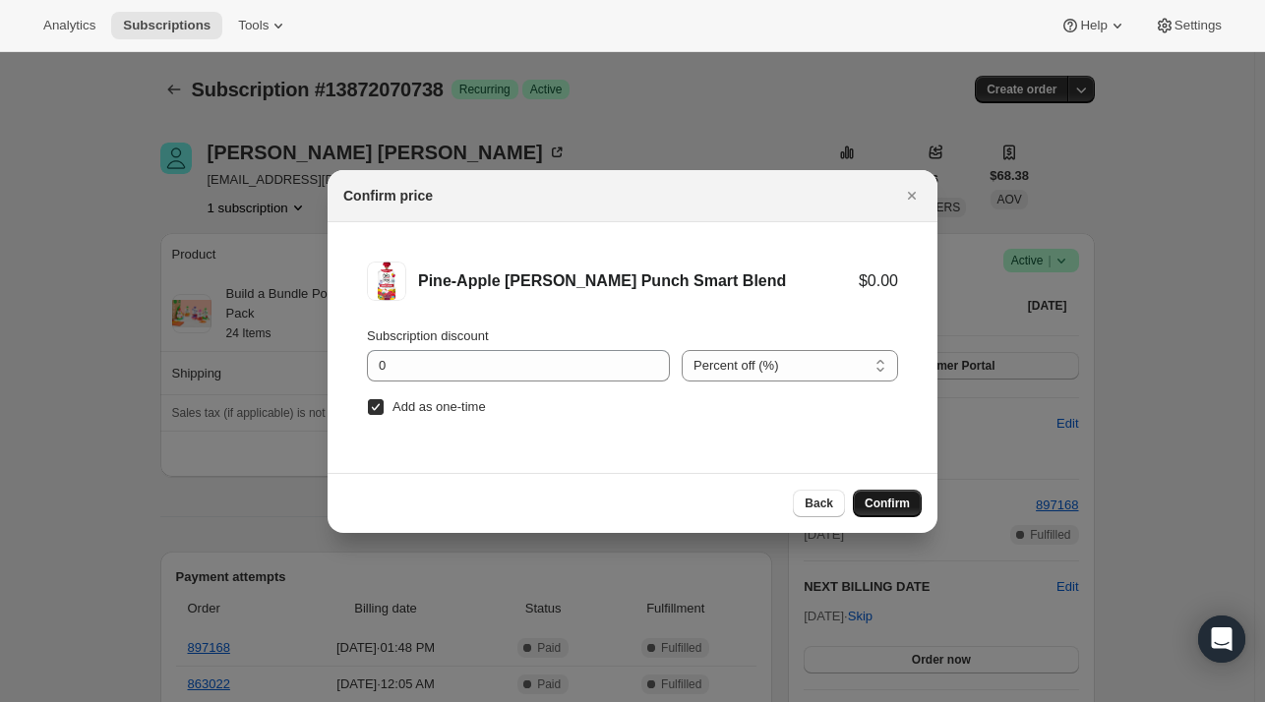
click at [877, 502] on span "Confirm" at bounding box center [886, 504] width 45 height 16
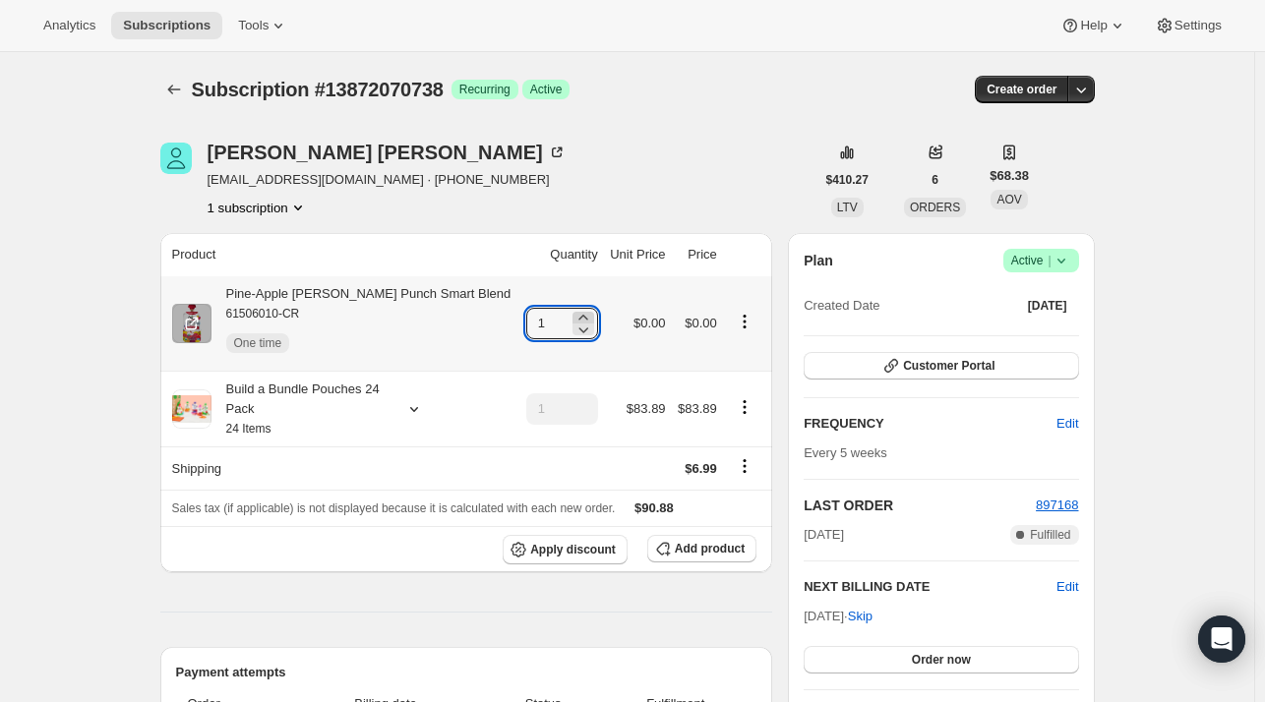
click at [573, 313] on icon at bounding box center [583, 318] width 20 height 20
type input "3"
click at [573, 312] on icon at bounding box center [583, 318] width 20 height 20
type input "4"
